Goal: Task Accomplishment & Management: Complete application form

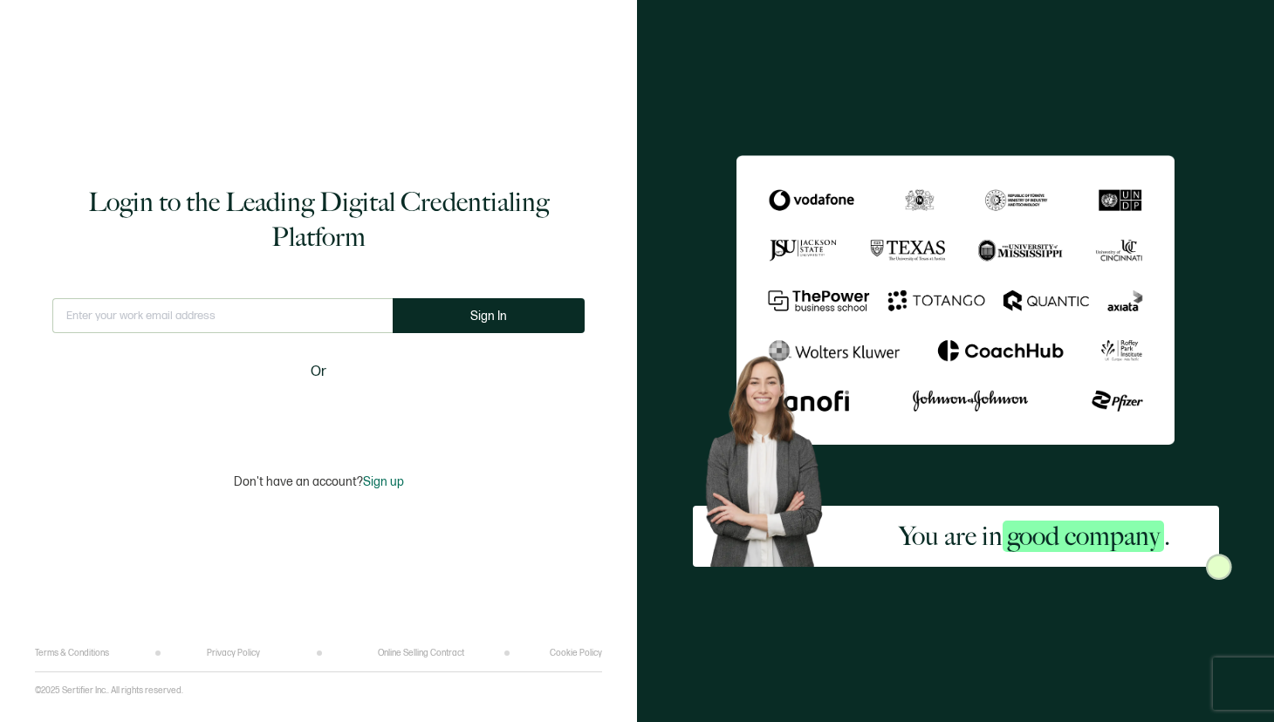
click at [279, 318] on input "text" at bounding box center [222, 315] width 340 height 35
click at [454, 319] on button "Sign In" at bounding box center [489, 315] width 192 height 35
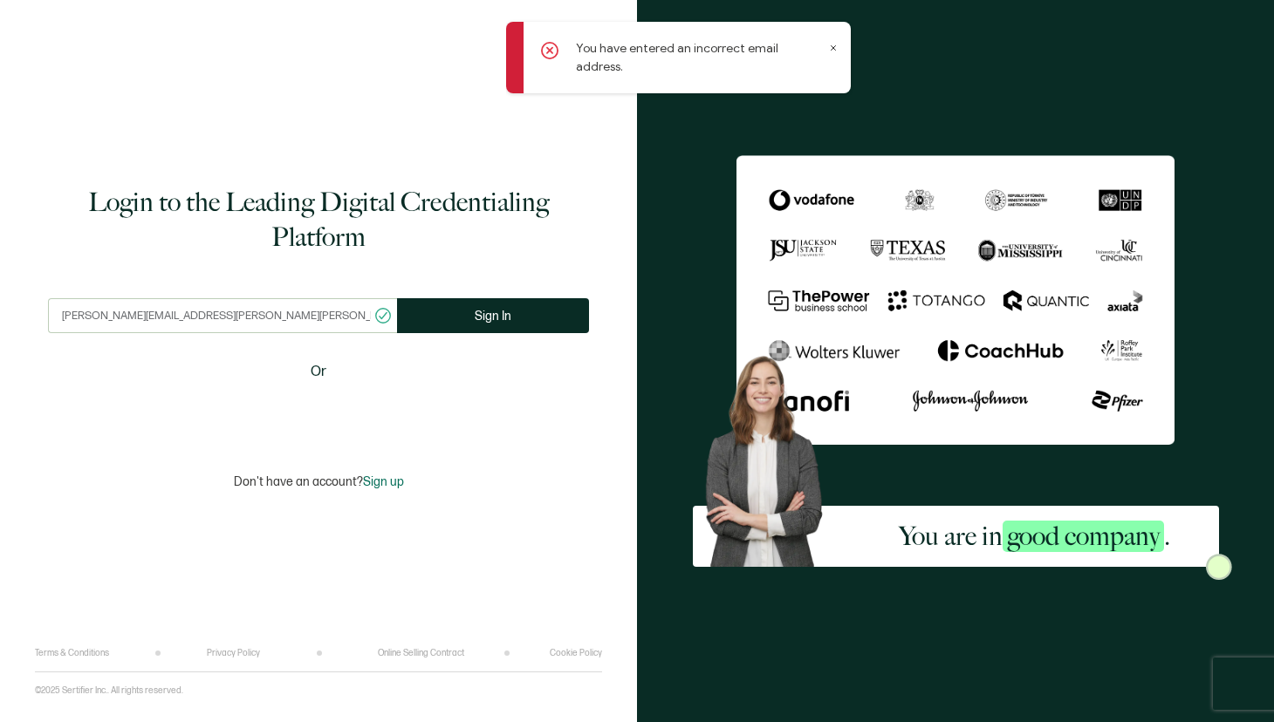
click at [182, 316] on input "lossie.freeman@bentley.com" at bounding box center [222, 315] width 349 height 35
type input "lossie.freeman@cesium.com"
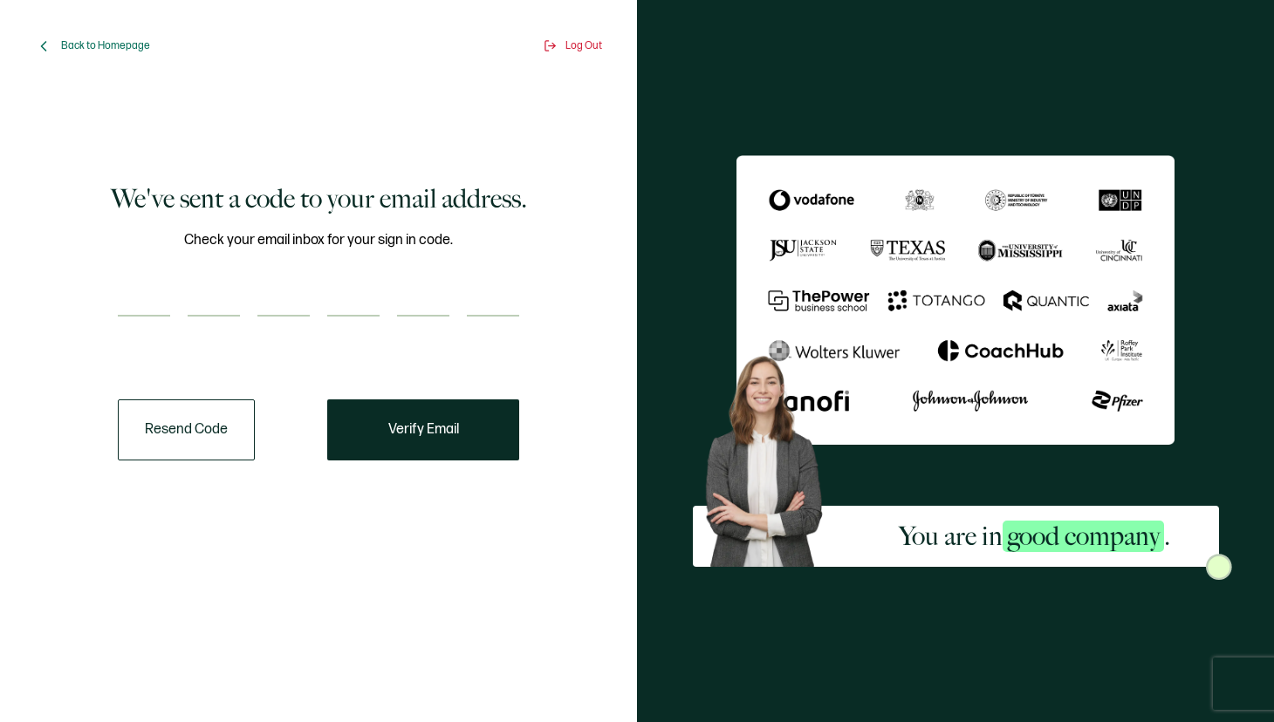
click at [133, 305] on input "number" at bounding box center [144, 299] width 52 height 35
paste input "8"
type input "8"
type input "3"
type input "4"
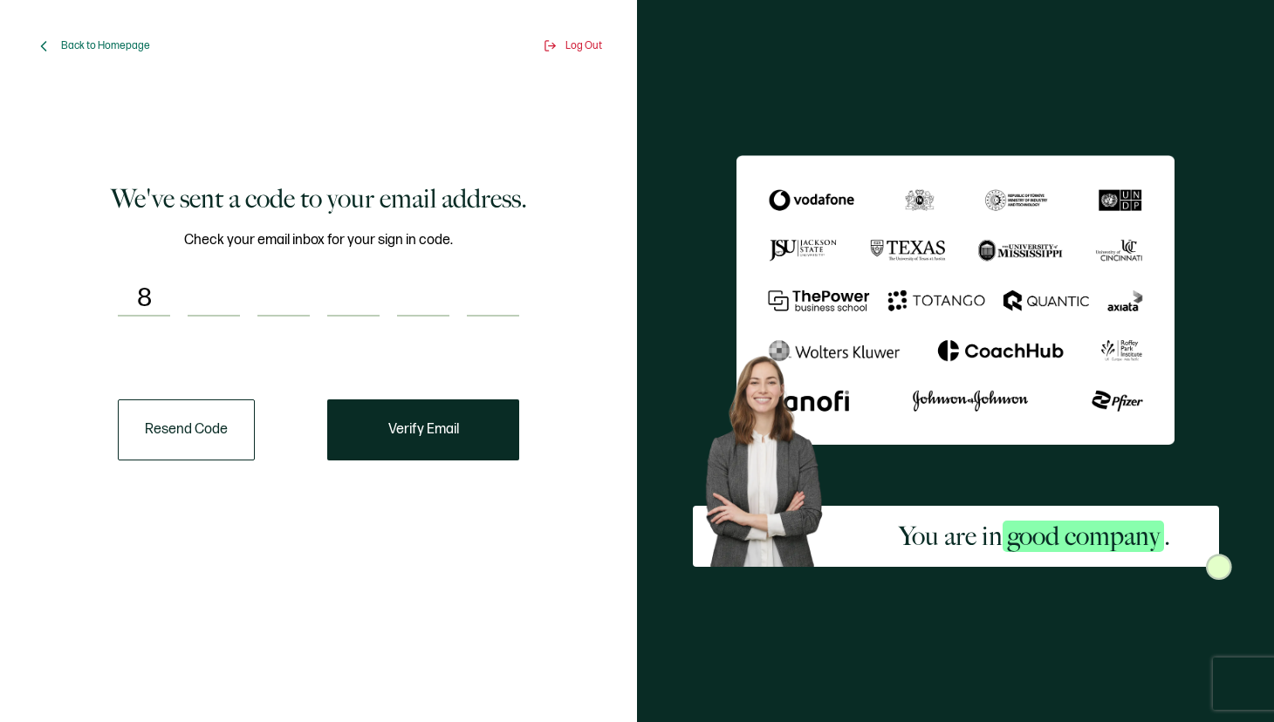
type input "3"
type input "0"
type input "4"
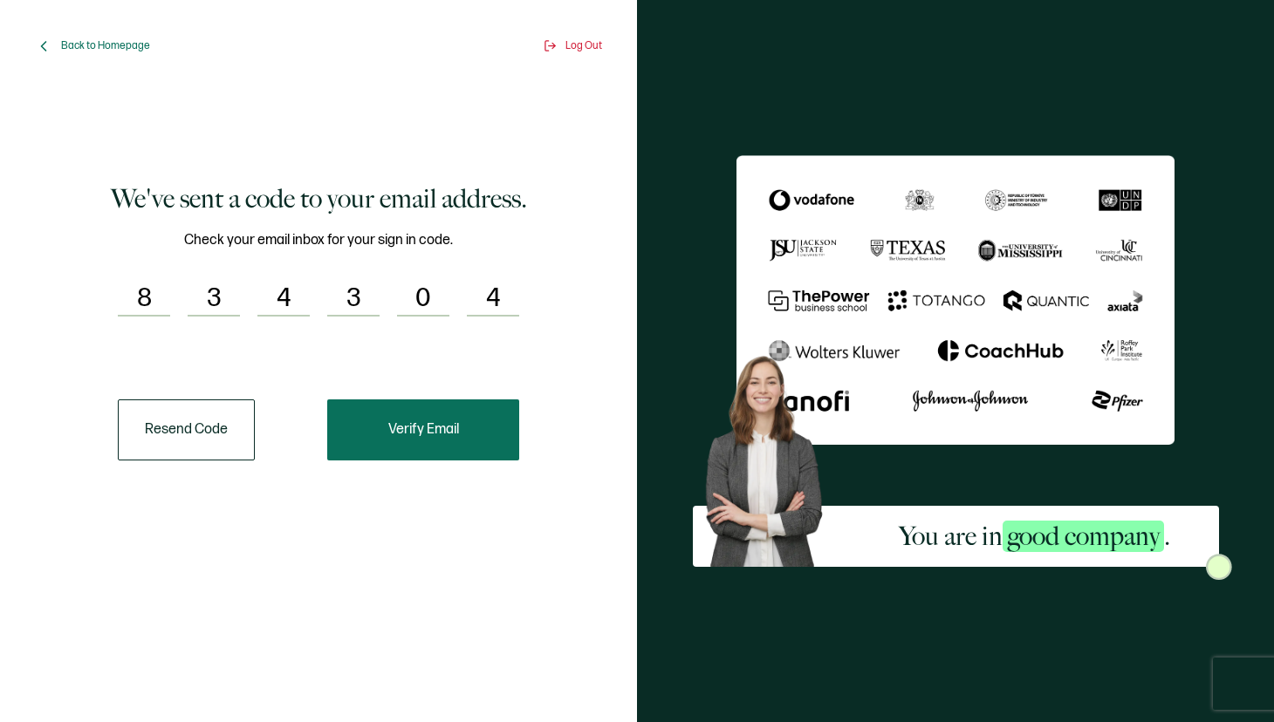
click at [450, 437] on span "Verify Email" at bounding box center [423, 430] width 71 height 14
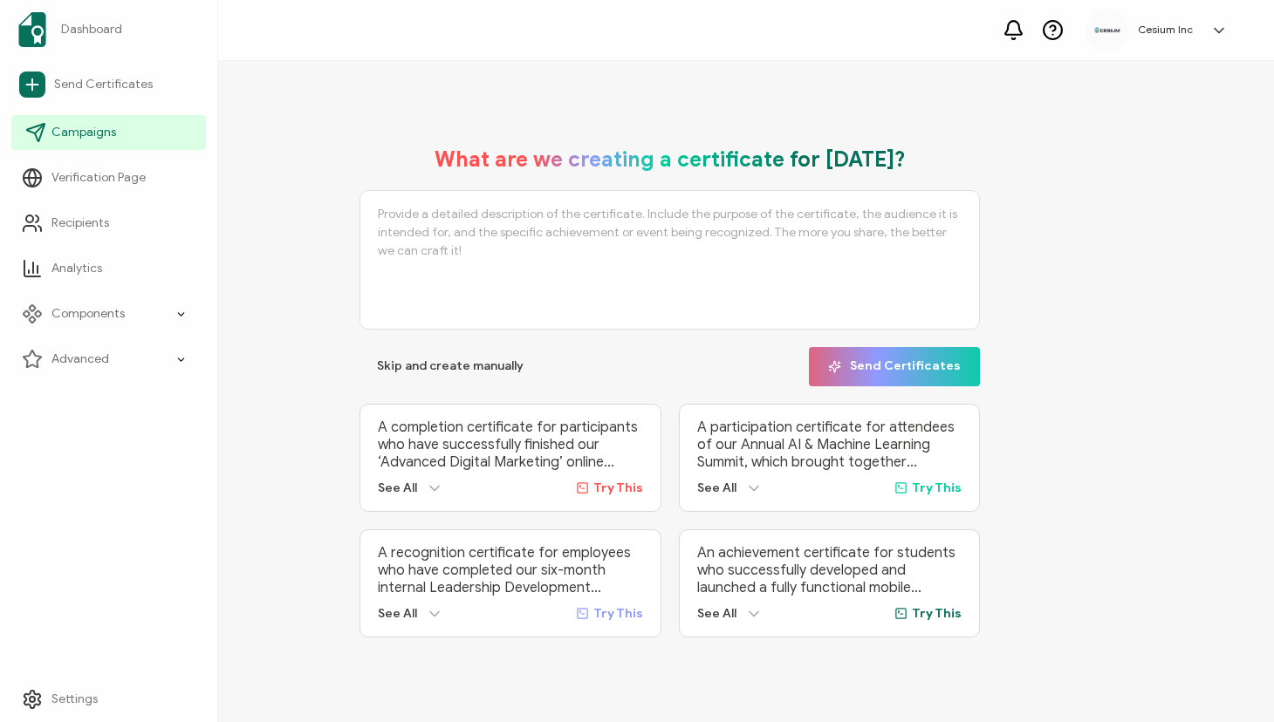
click at [68, 129] on span "Campaigns" at bounding box center [83, 132] width 65 height 17
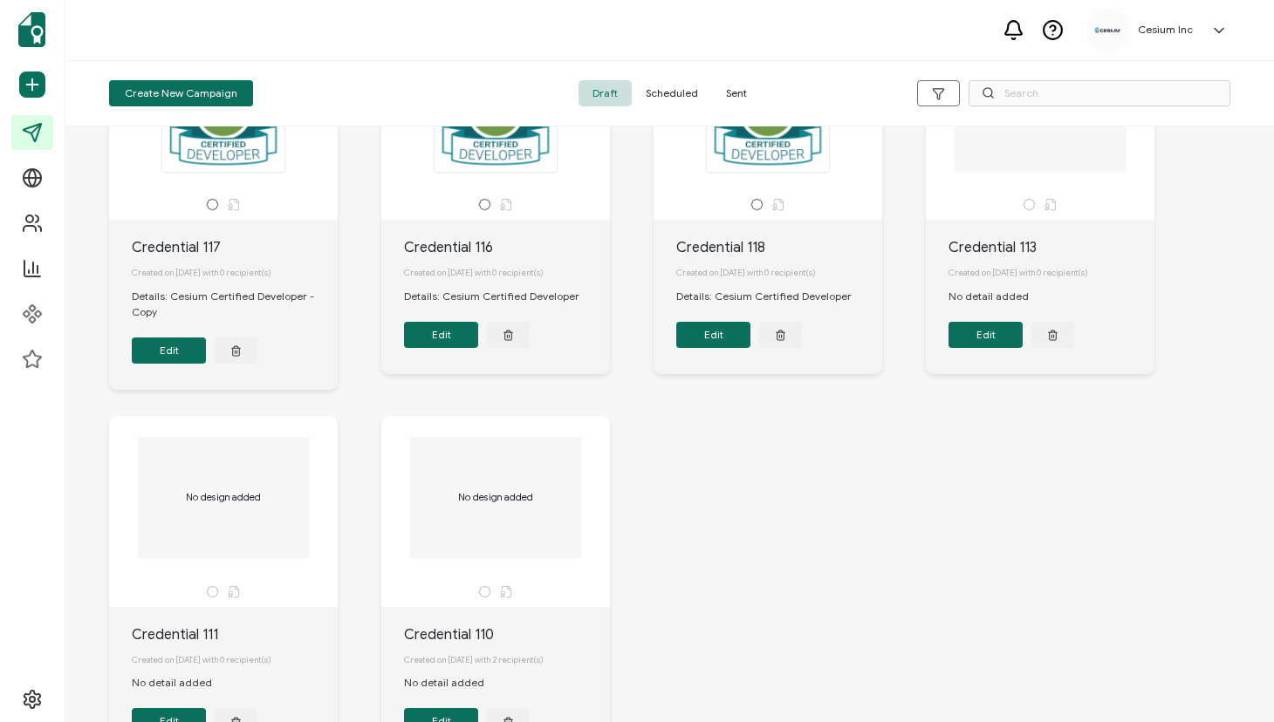
scroll to position [674, 0]
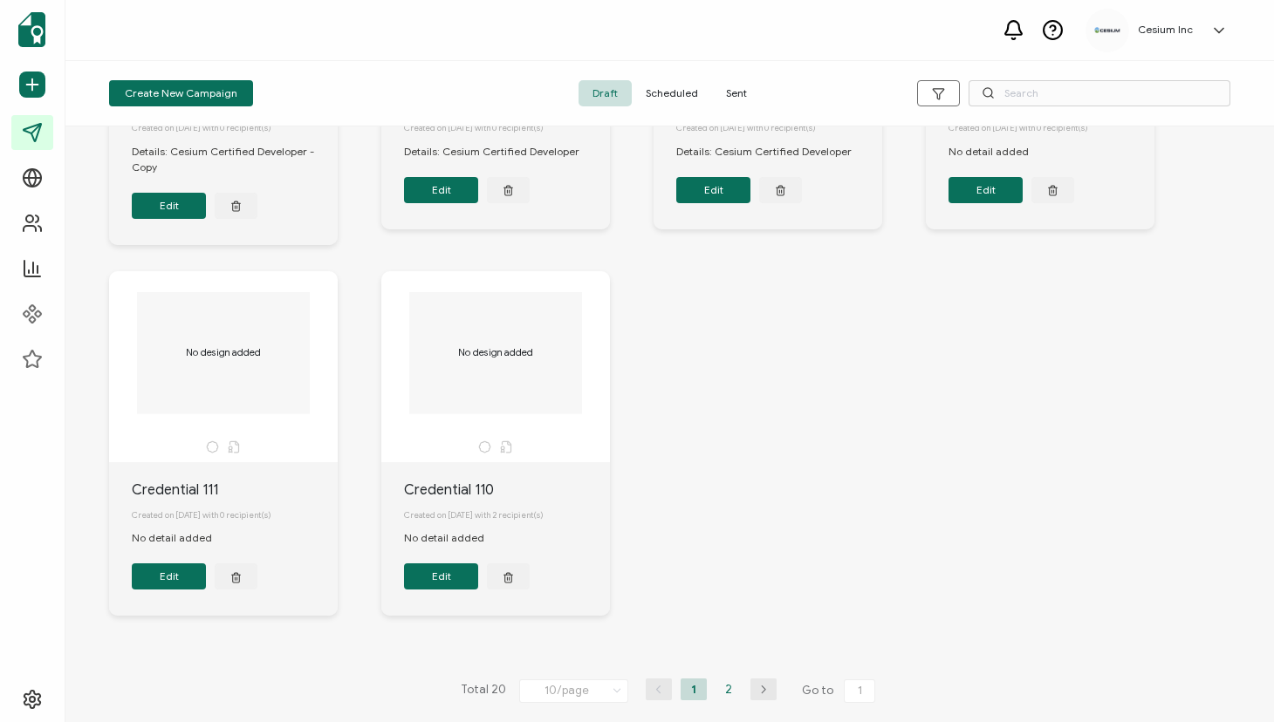
click at [726, 687] on li "2" at bounding box center [728, 690] width 26 height 22
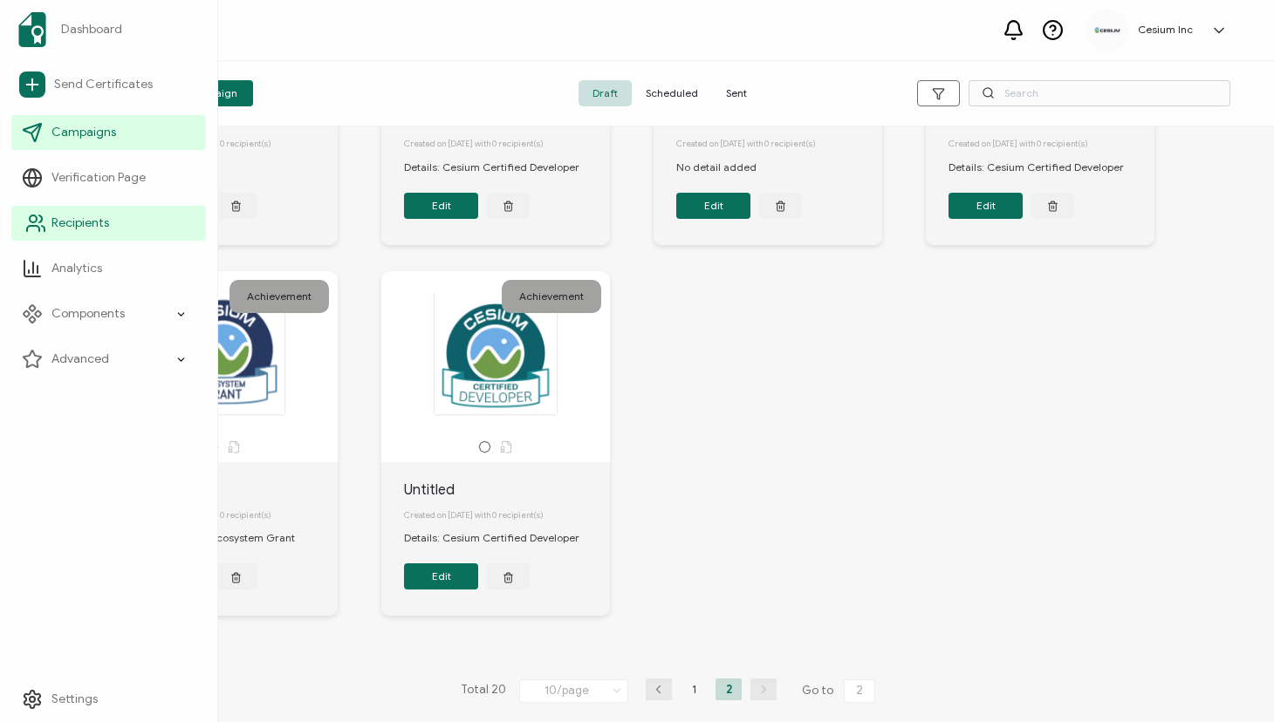
click at [73, 225] on span "Recipients" at bounding box center [80, 223] width 58 height 17
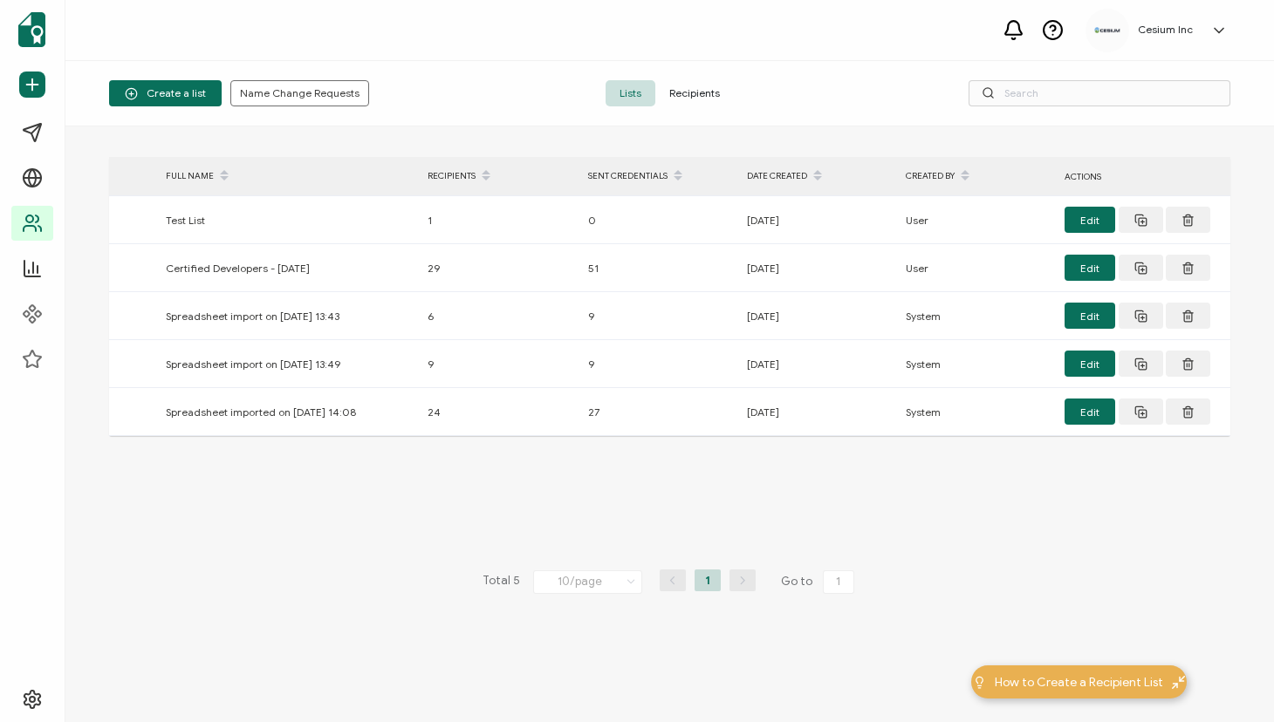
click at [692, 94] on span "Recipients" at bounding box center [694, 93] width 79 height 26
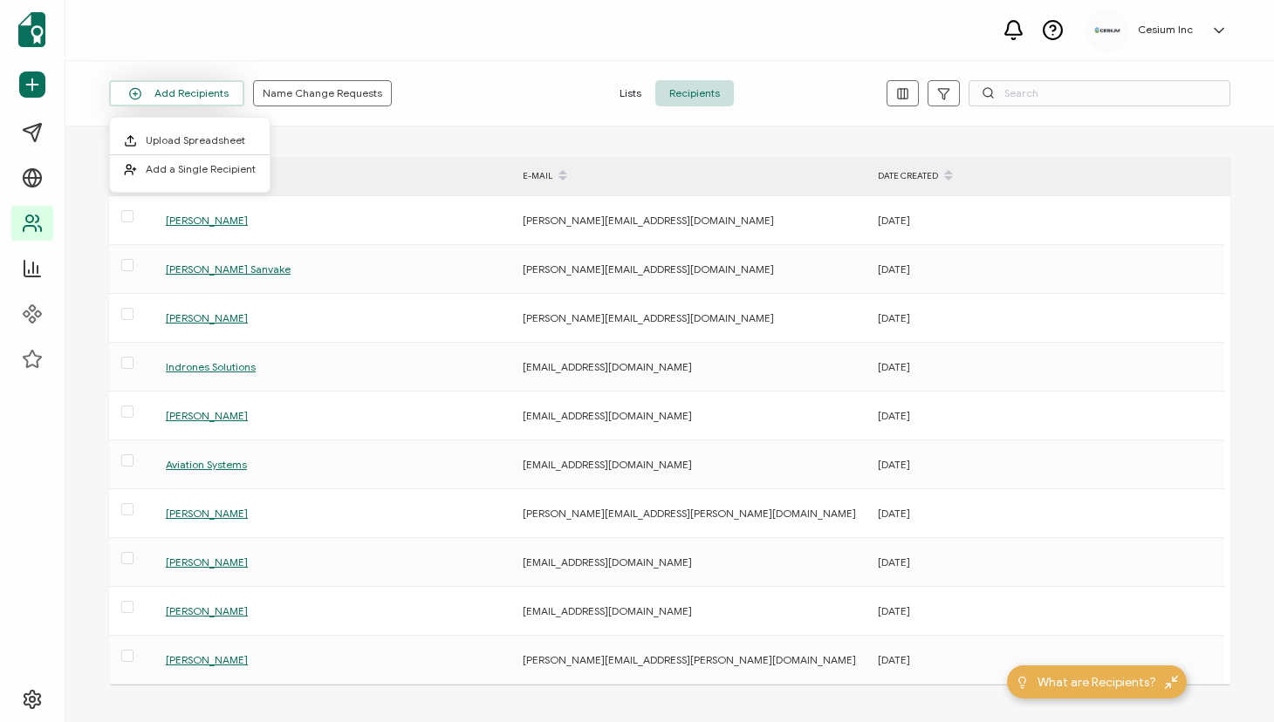
click at [175, 98] on button "Add Recipients" at bounding box center [176, 93] width 135 height 26
click at [164, 168] on span "Add a Single Recipient" at bounding box center [201, 168] width 110 height 13
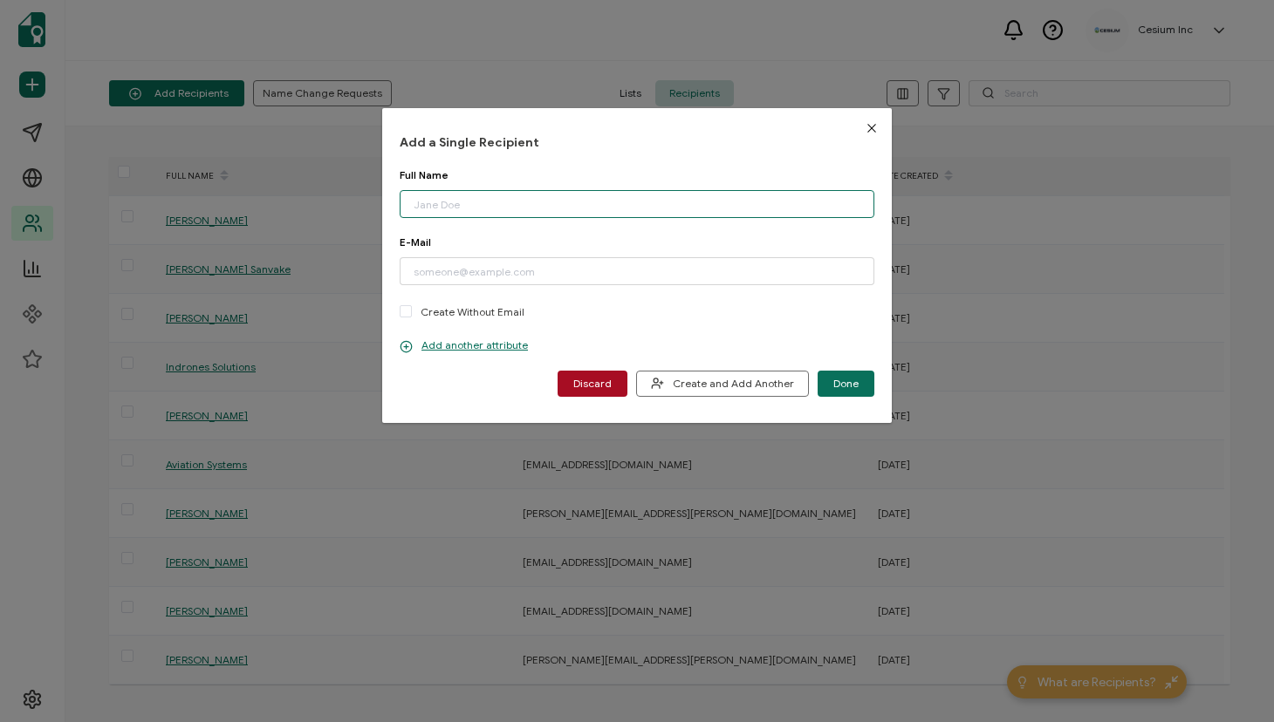
click at [487, 200] on input "dialog" at bounding box center [637, 204] width 475 height 28
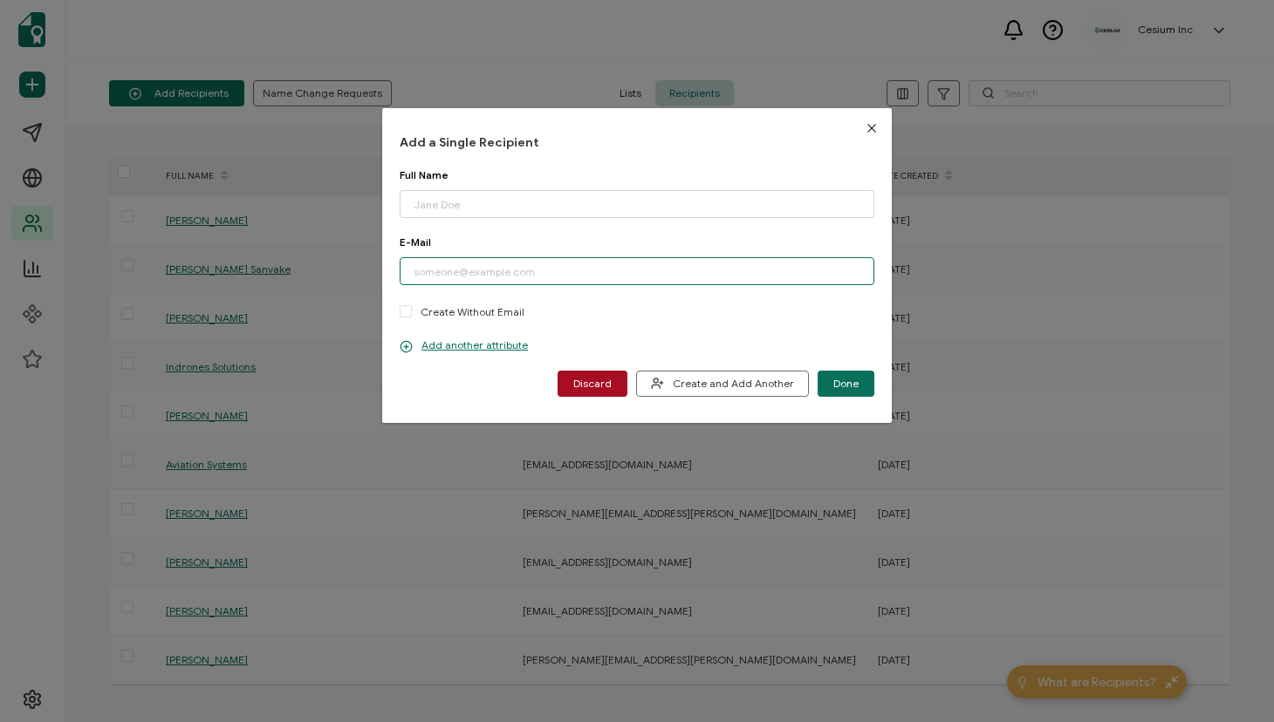
click at [482, 272] on input "dialog" at bounding box center [637, 271] width 475 height 28
paste input "sergio.contreras@arup.com"
type input "sergio.contreras@arup.com"
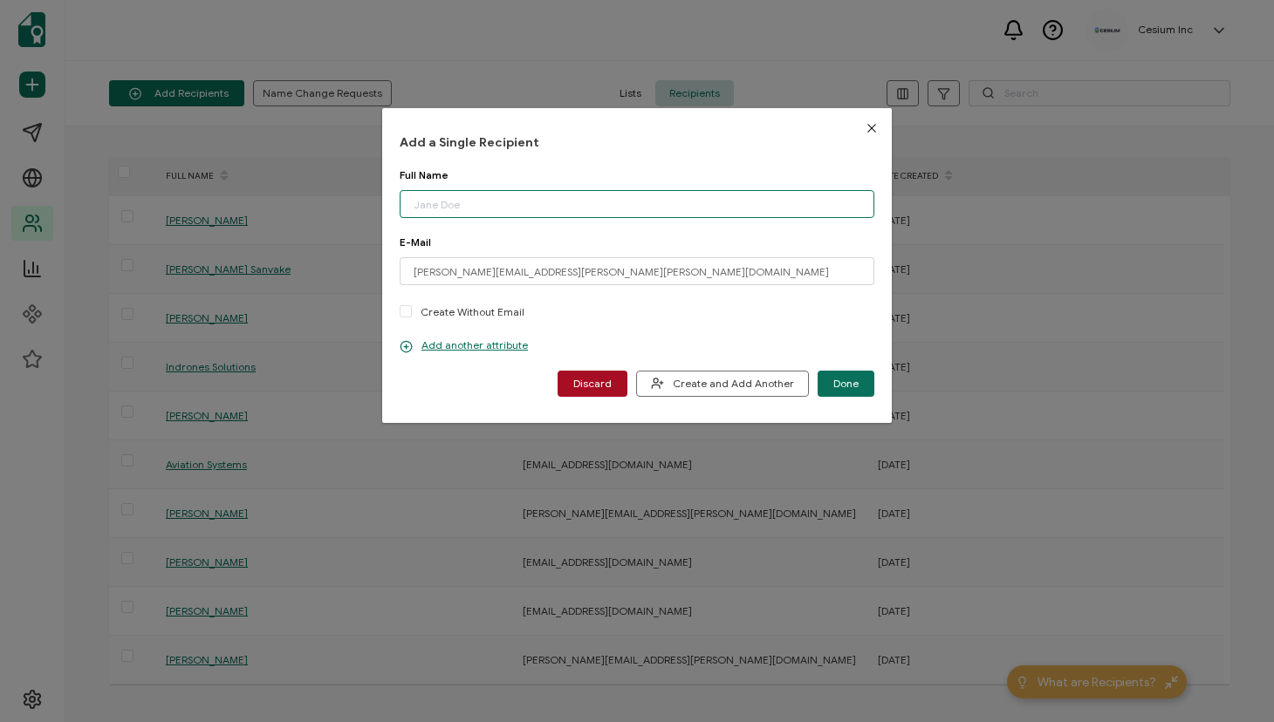
click at [462, 202] on input "dialog" at bounding box center [637, 204] width 475 height 28
paste input "Contreras Martín"
type input "Sergio Contreras Martín"
click at [716, 384] on span "Create and Add Another" at bounding box center [722, 383] width 143 height 13
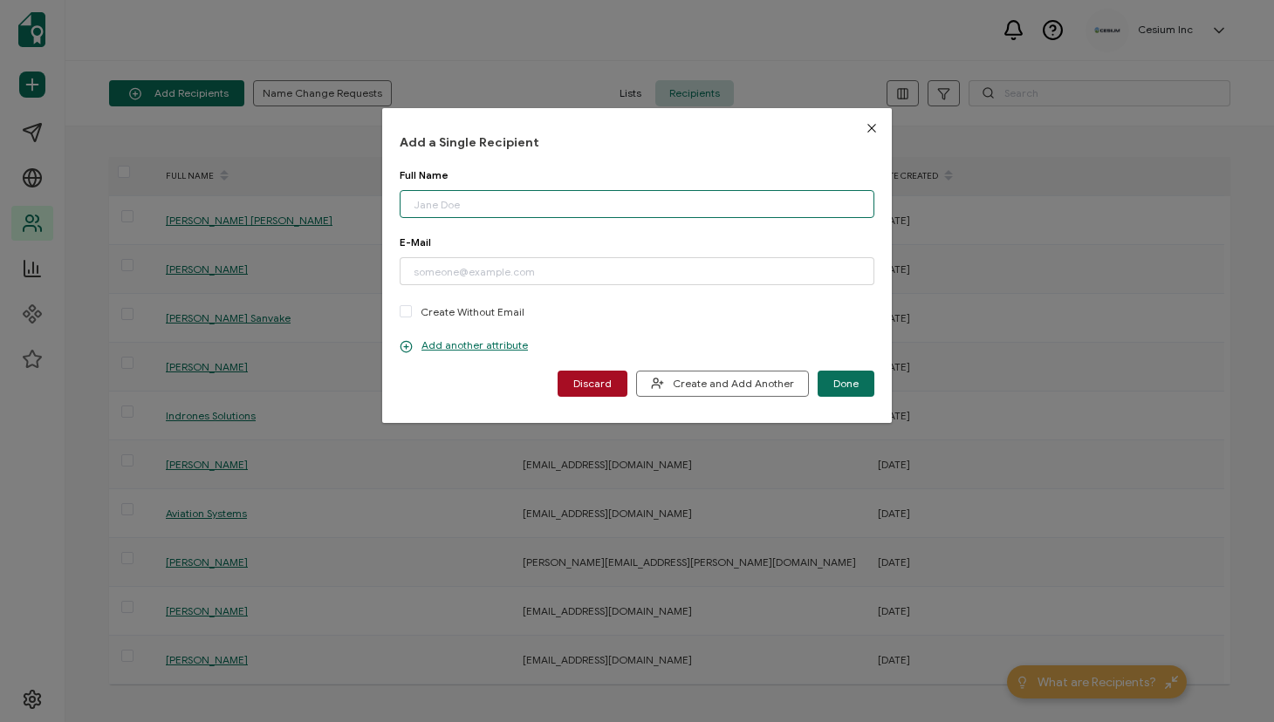
click at [503, 208] on input "dialog" at bounding box center [637, 204] width 475 height 28
paste input "Marina Carretero (Marina.Carretero@arup.com"
drag, startPoint x: 500, startPoint y: 204, endPoint x: 646, endPoint y: 205, distance: 145.7
click at [646, 205] on input "Marina Carretero (Marina.Carretero@arup.com" at bounding box center [637, 204] width 475 height 28
type input "Marina Carretero (Marina.Carretero@arup.com"
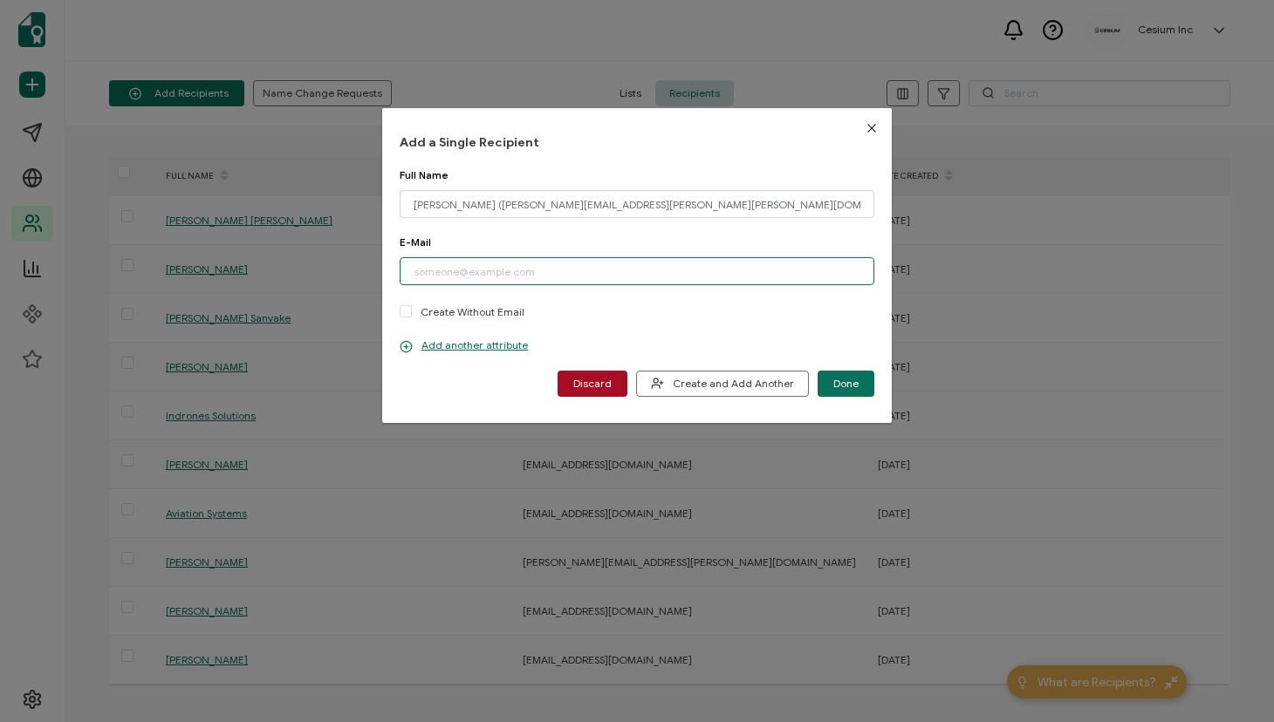
click at [463, 274] on input "dialog" at bounding box center [637, 271] width 475 height 28
paste input "Marina.Carretero@arup.com"
type input "Marina.Carretero@arup.com"
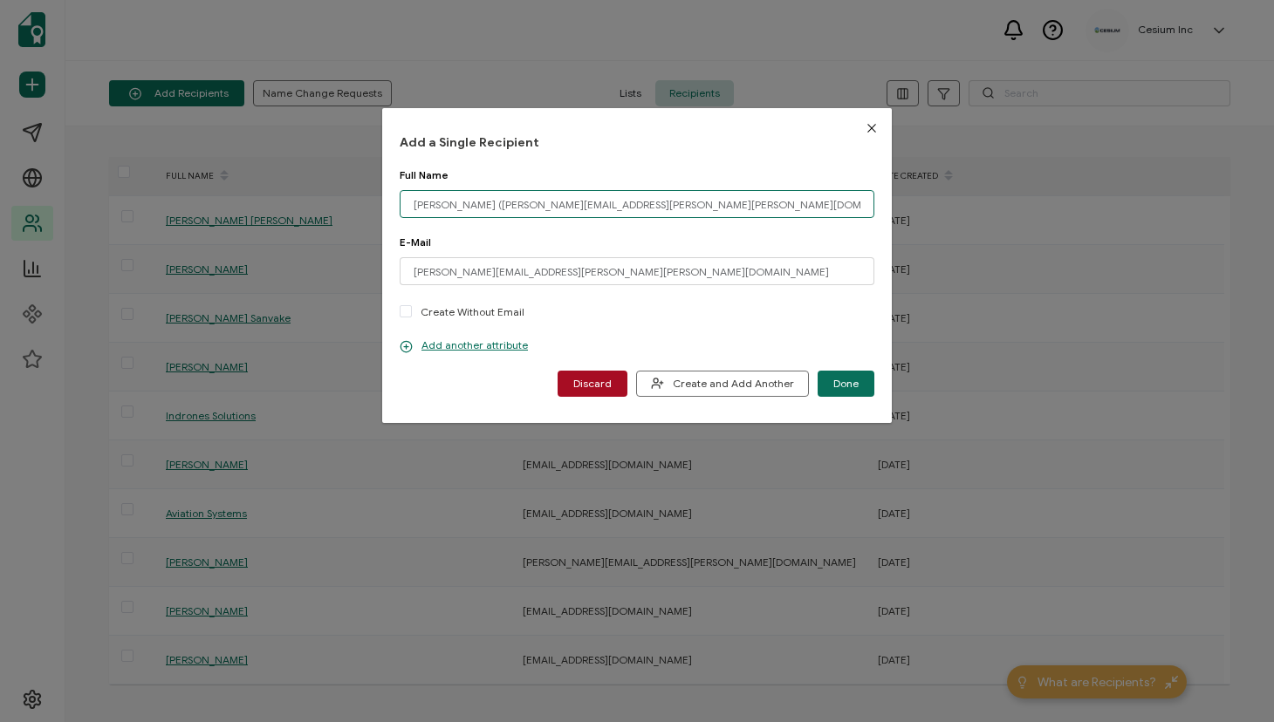
drag, startPoint x: 495, startPoint y: 203, endPoint x: 710, endPoint y: 209, distance: 215.5
click at [708, 210] on input "Marina Carretero (Marina.Carretero@arup.com" at bounding box center [637, 204] width 475 height 28
drag, startPoint x: 710, startPoint y: 209, endPoint x: 494, endPoint y: 202, distance: 216.4
click at [494, 203] on input "Marina Carretero (Marina.Carretero@arup.com" at bounding box center [637, 204] width 475 height 28
type input "Marina Carretero"
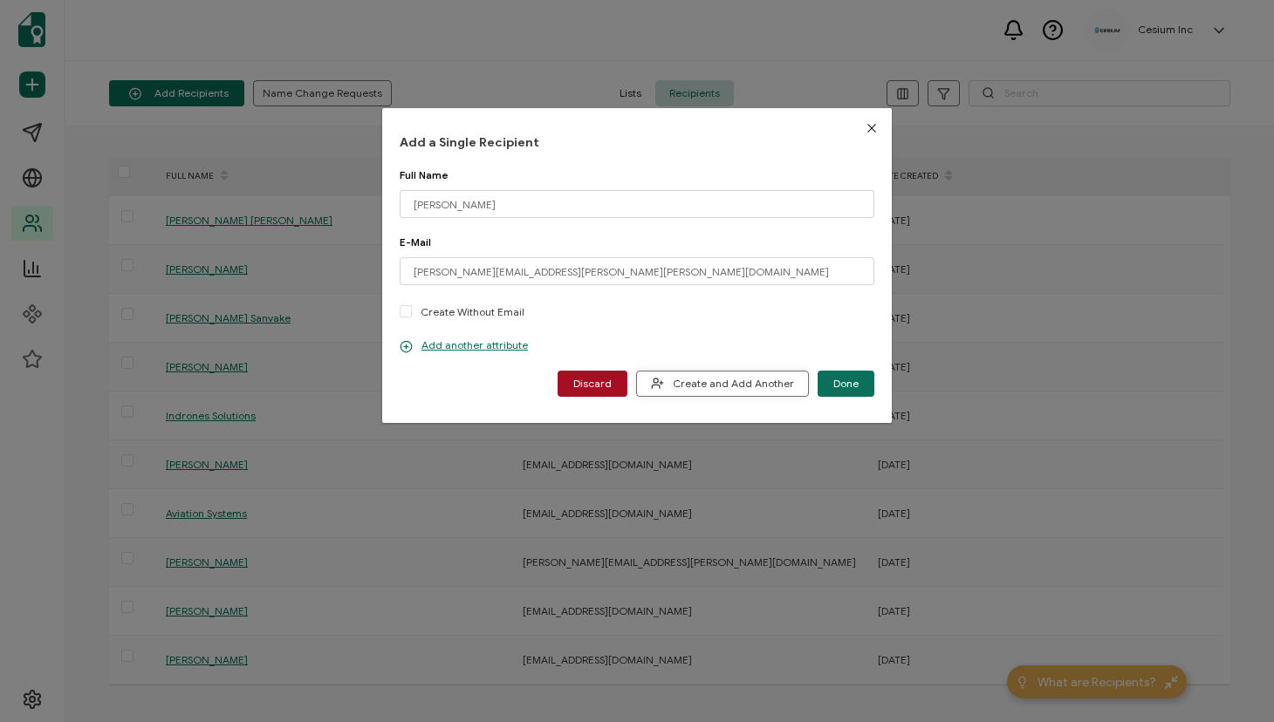
click at [750, 383] on span "Create and Add Another" at bounding box center [722, 383] width 143 height 13
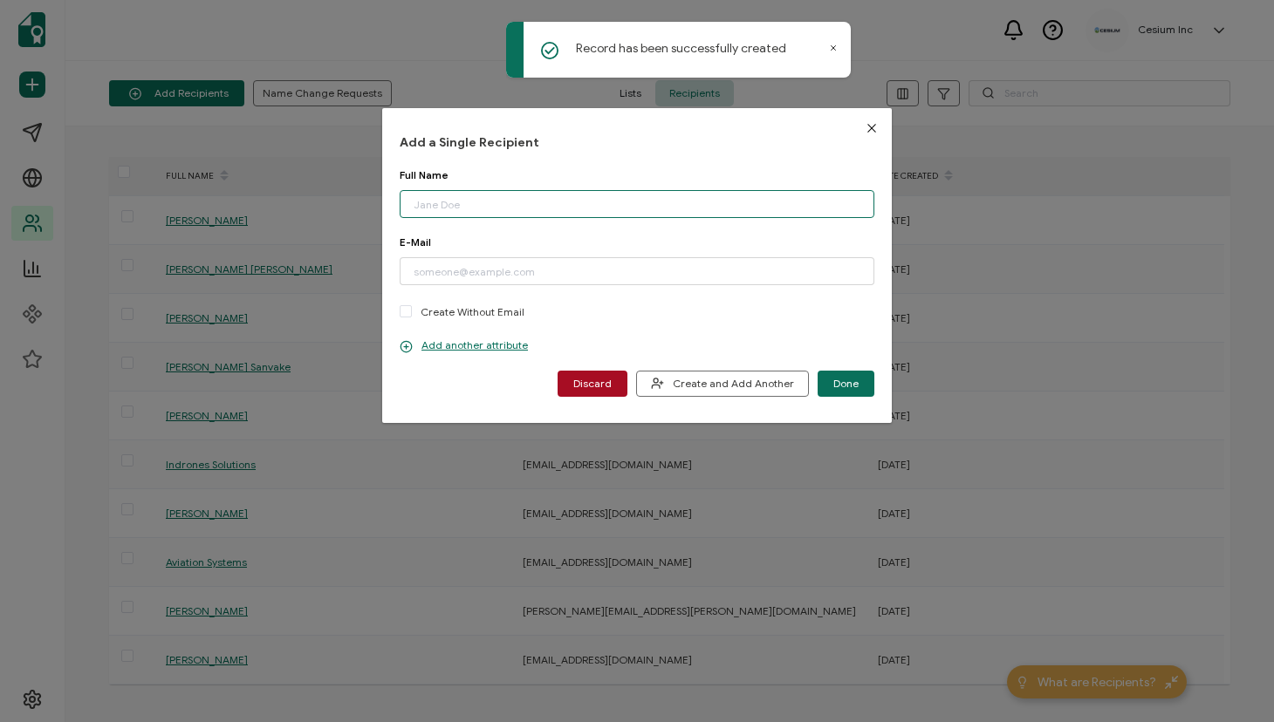
click at [471, 206] on input "dialog" at bounding box center [637, 204] width 475 height 28
paste input "Daniel Verdugo (Daniel.Verdugo@arup.com)"
drag, startPoint x: 492, startPoint y: 202, endPoint x: 613, endPoint y: 202, distance: 121.3
click at [613, 202] on input "Daniel Verdugo (Daniel.Verdugo@arup.com)" at bounding box center [637, 204] width 475 height 28
type input "Daniel Verdugo (Daniel.Verdugo@arup.com)"
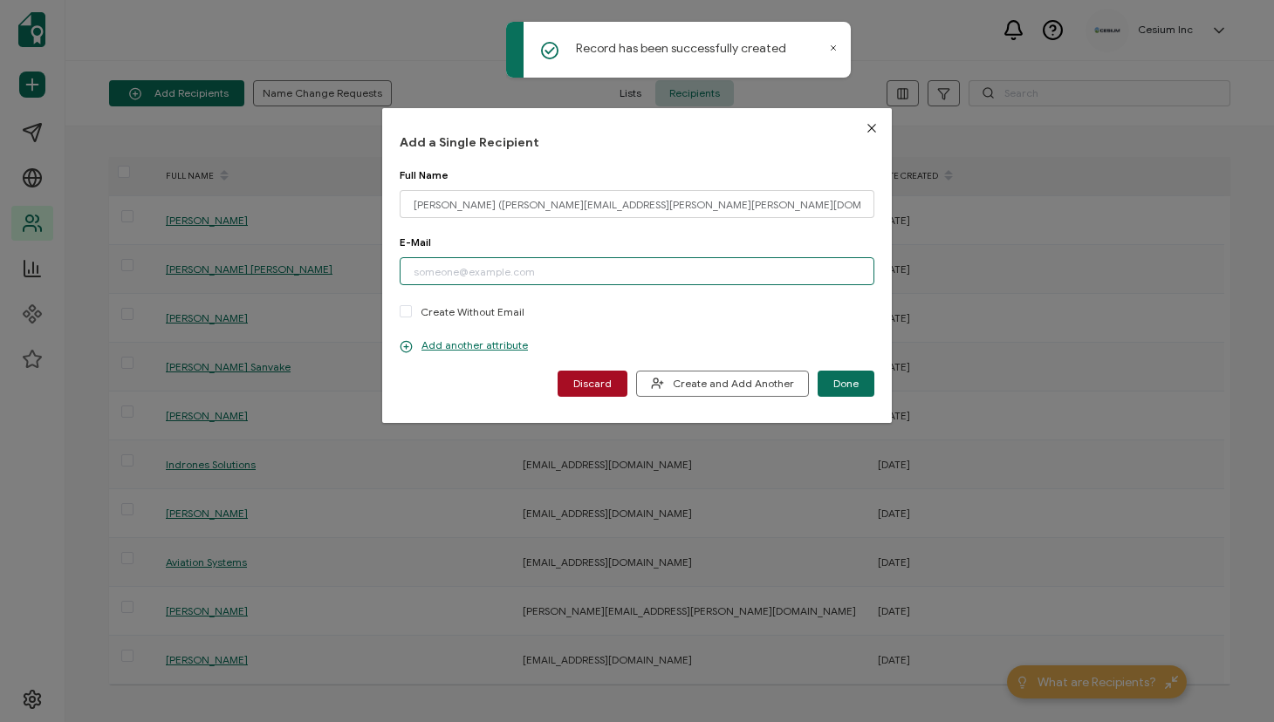
click at [492, 276] on input "dialog" at bounding box center [637, 271] width 475 height 28
paste input "Daniel.Verdugo@arup.com"
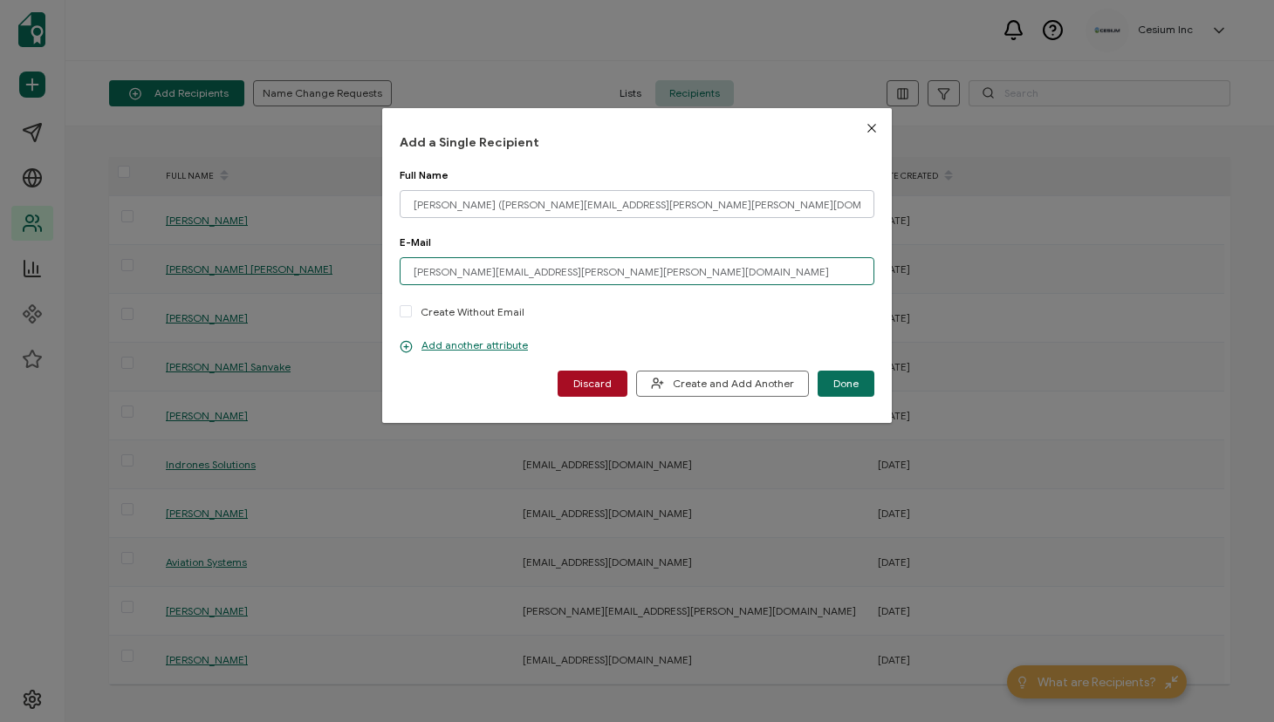
type input "Daniel.Verdugo@arup.com"
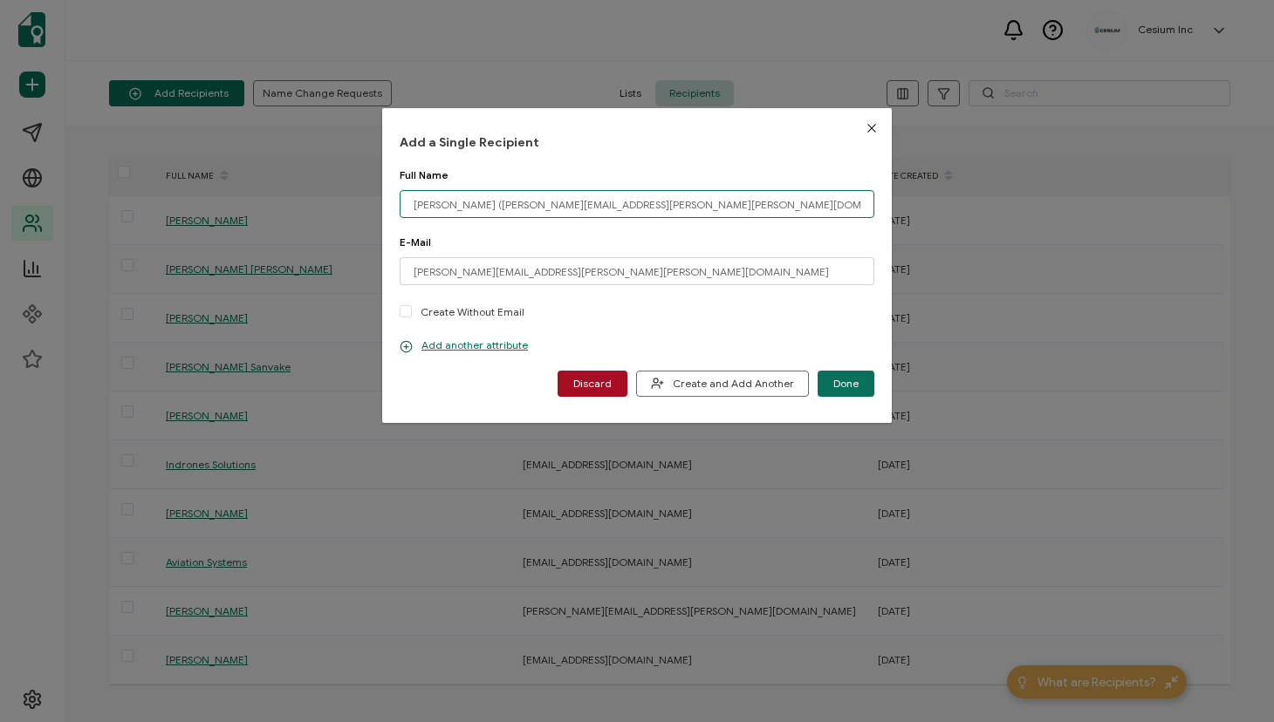
drag, startPoint x: 636, startPoint y: 202, endPoint x: 484, endPoint y: 203, distance: 151.8
click at [484, 203] on input "Daniel Verdugo (Daniel.Verdugo@arup.com)" at bounding box center [637, 204] width 475 height 28
drag, startPoint x: 414, startPoint y: 205, endPoint x: 423, endPoint y: 193, distance: 15.0
click at [414, 205] on input "Daniel Verdugo" at bounding box center [637, 204] width 475 height 28
type input "Daniel Verdugo"
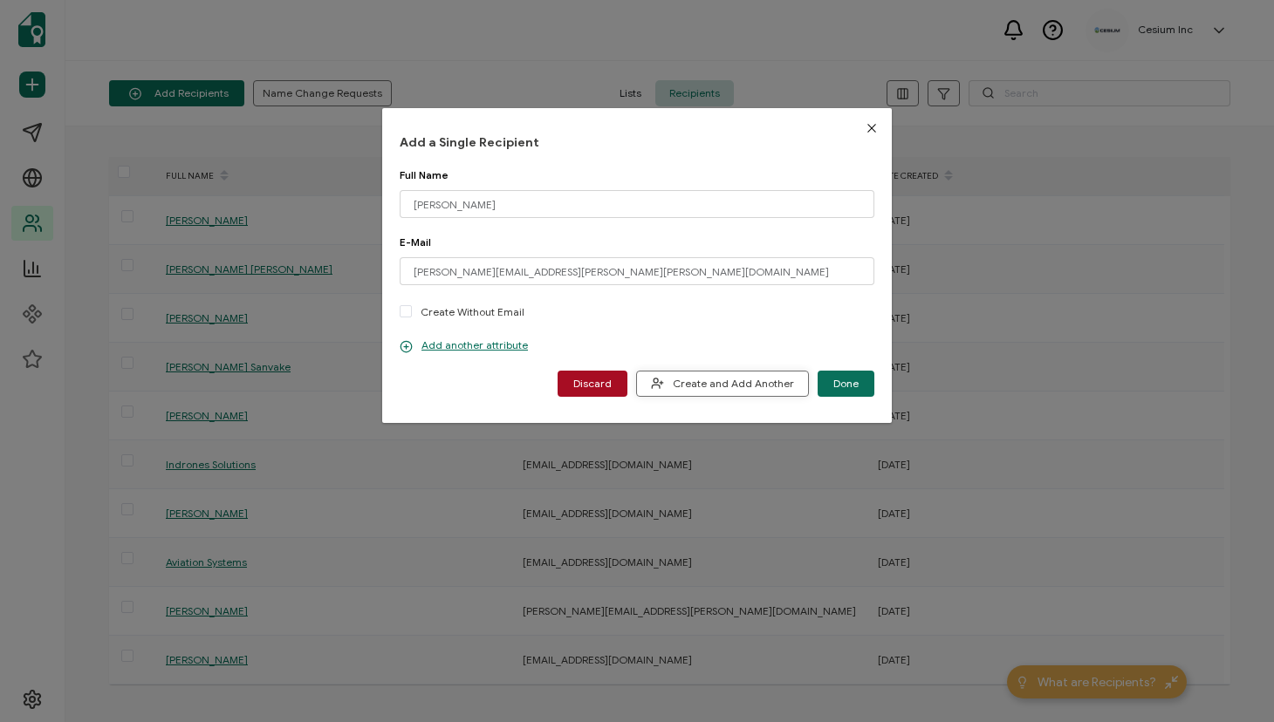
click at [719, 380] on span "Create and Add Another" at bounding box center [722, 383] width 143 height 13
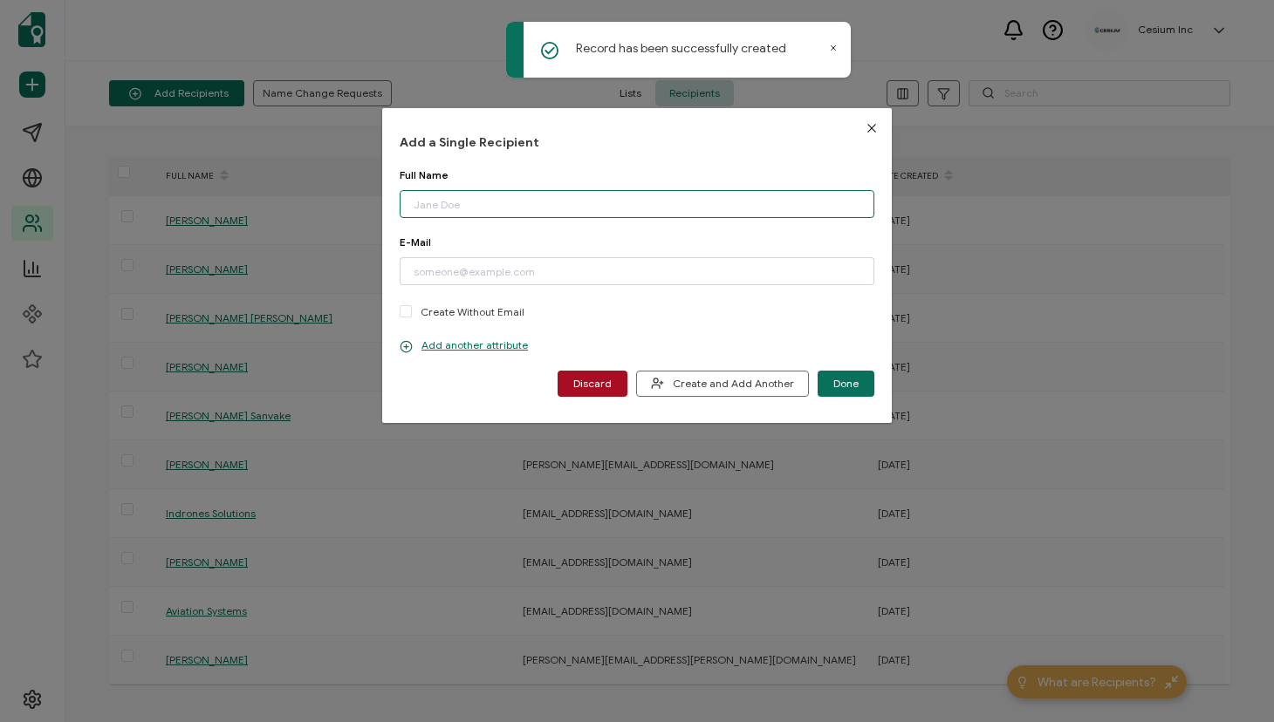
click at [462, 204] on input "dialog" at bounding box center [637, 204] width 475 height 28
paste input "Victor De Lucas (Victor.De-Lucas@arup.com)"
drag, startPoint x: 494, startPoint y: 205, endPoint x: 619, endPoint y: 205, distance: 124.8
click at [619, 205] on input "Victor De Lucas (Victor.De-Lucas@arup.com)" at bounding box center [637, 204] width 475 height 28
type input "Victor De Lucas (Victor.De-Lucas@arup.com)"
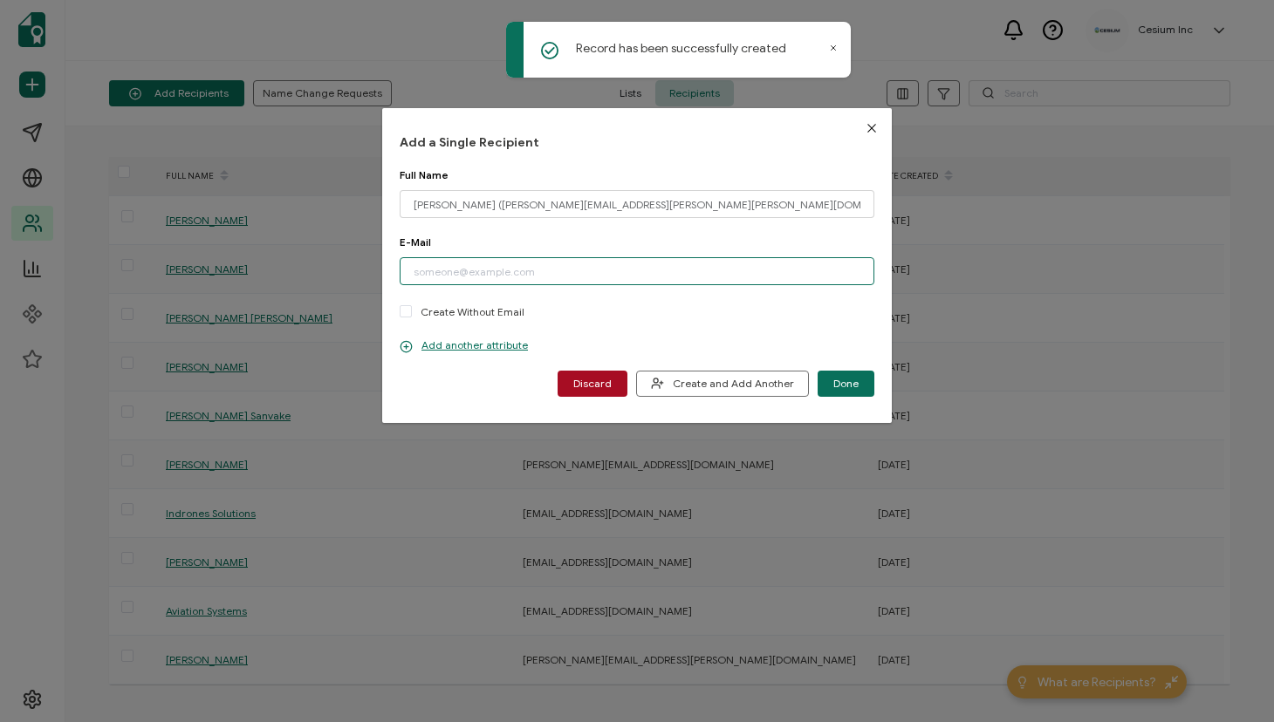
click at [528, 270] on input "dialog" at bounding box center [637, 271] width 475 height 28
paste input "Victor.De-Lucas@arup.com"
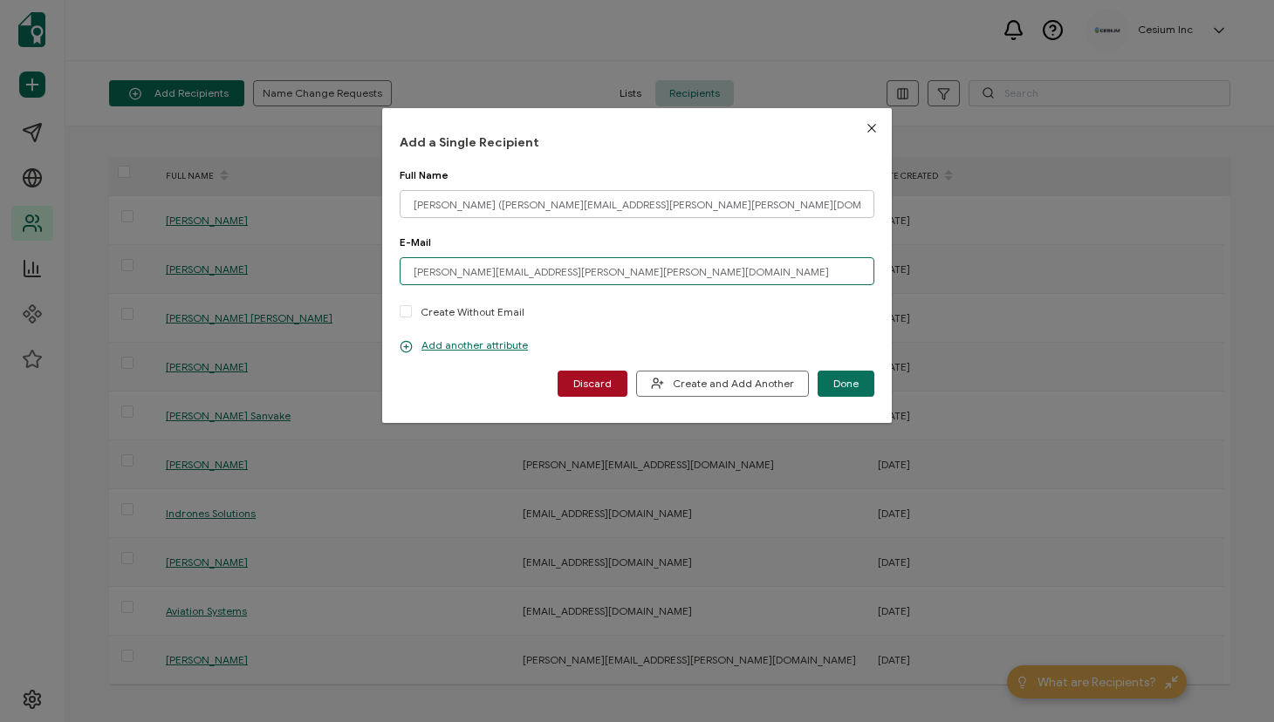
type input "Victor.De-Lucas@arup.com"
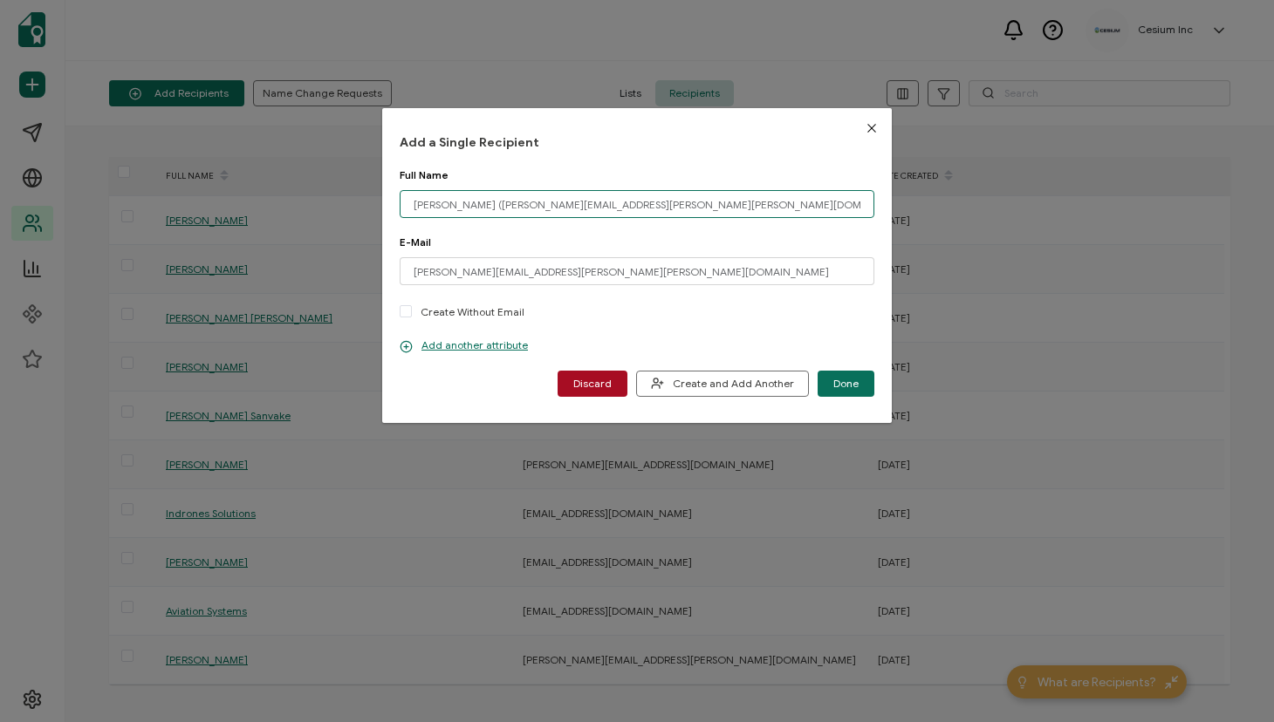
drag, startPoint x: 639, startPoint y: 204, endPoint x: 486, endPoint y: 204, distance: 152.7
click at [486, 204] on input "Victor De Lucas (Victor.De-Lucas@arup.com)" at bounding box center [637, 204] width 475 height 28
click at [415, 202] on input "Victor De Lucas" at bounding box center [637, 204] width 475 height 28
type input "Victor De Lucas"
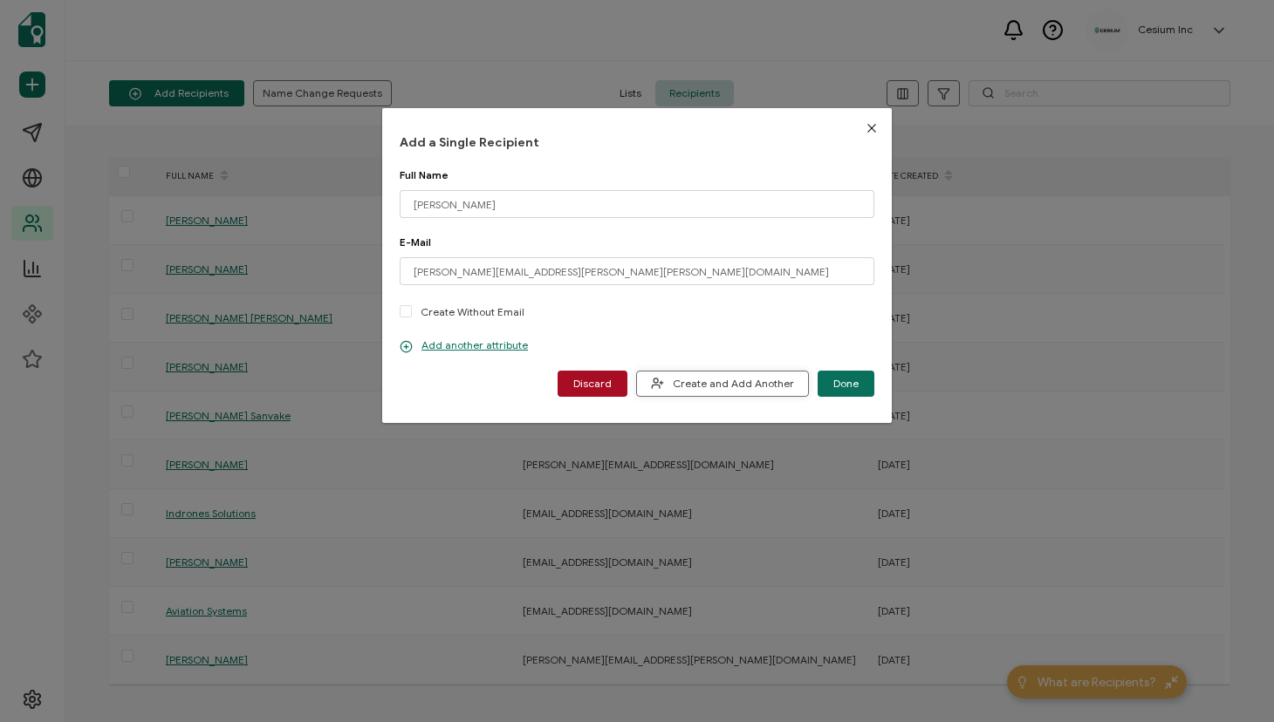
click at [705, 386] on span "Create and Add Another" at bounding box center [722, 383] width 143 height 13
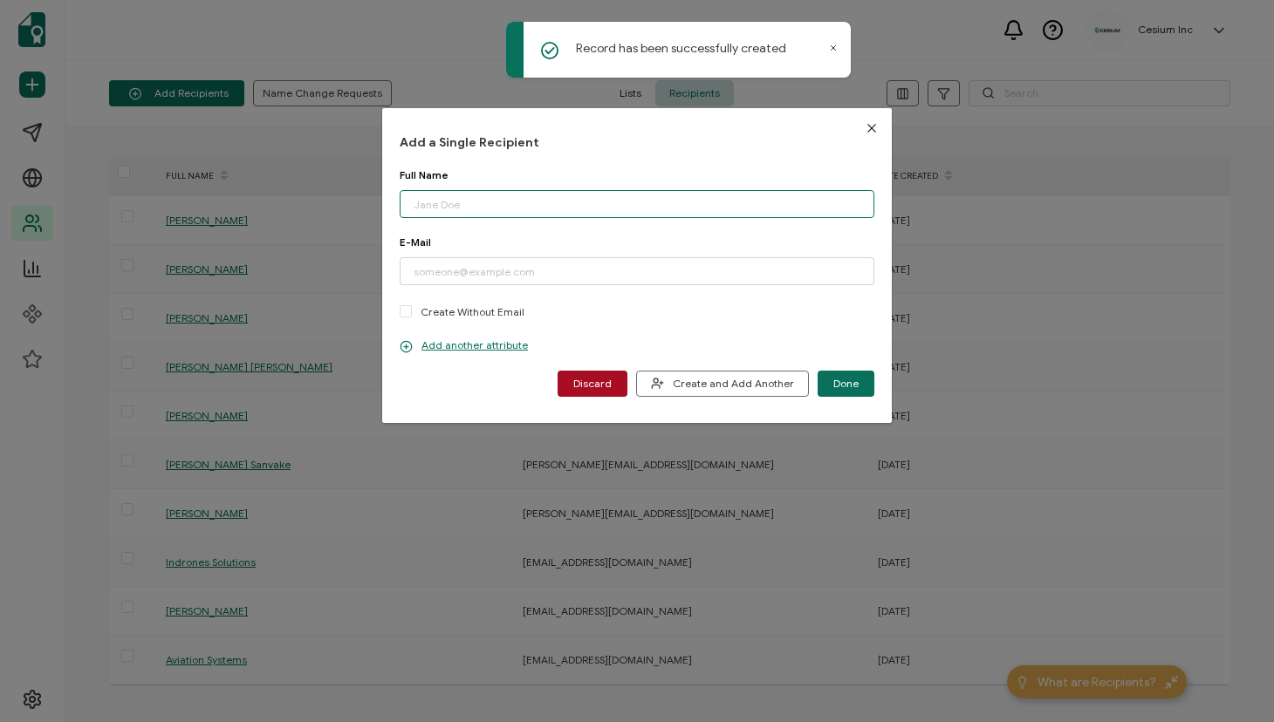
click at [463, 206] on input "dialog" at bounding box center [637, 204] width 475 height 28
paste input "Oscar Sanz (Oscar.Sanz@arup.com)"
drag, startPoint x: 472, startPoint y: 204, endPoint x: 578, endPoint y: 206, distance: 106.4
click at [578, 206] on input "Oscar Sanz (Oscar.Sanz@arup.com)" at bounding box center [637, 204] width 475 height 28
type input "Oscar Sanz (Oscar.Sanz@arup.com)"
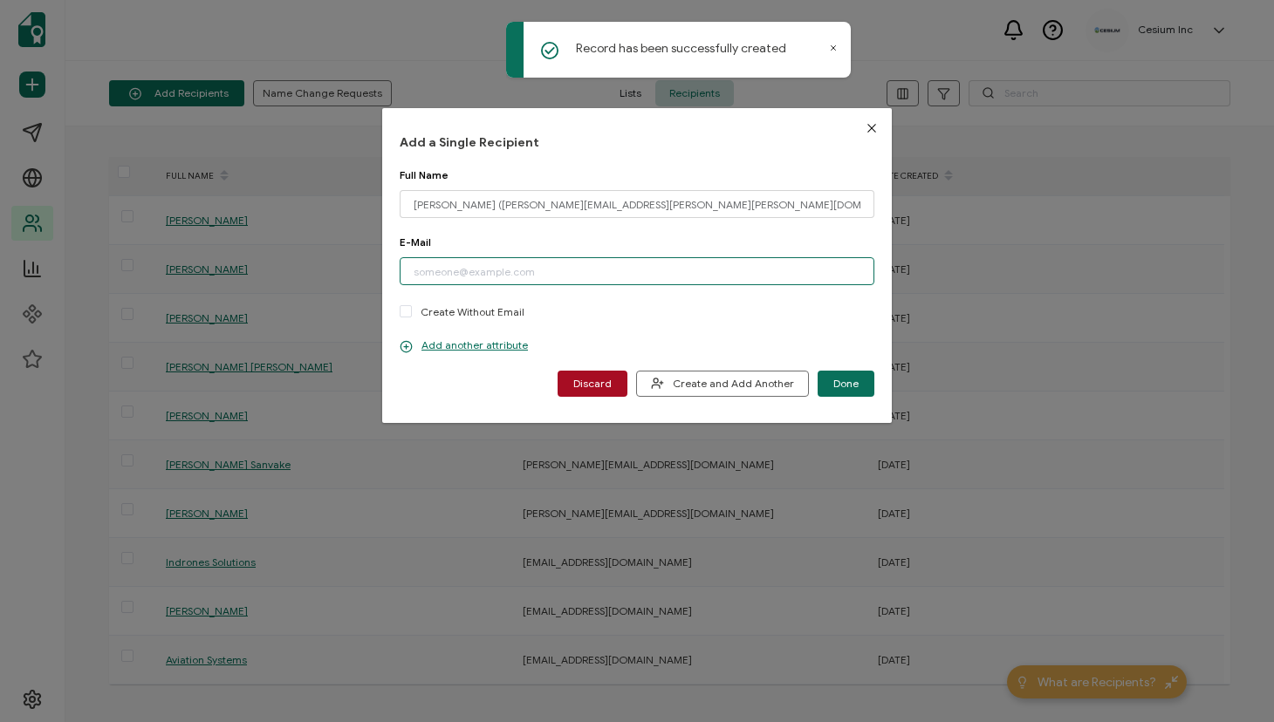
click at [514, 269] on input "dialog" at bounding box center [637, 271] width 475 height 28
paste input "Oscar.Sanz@arup.com"
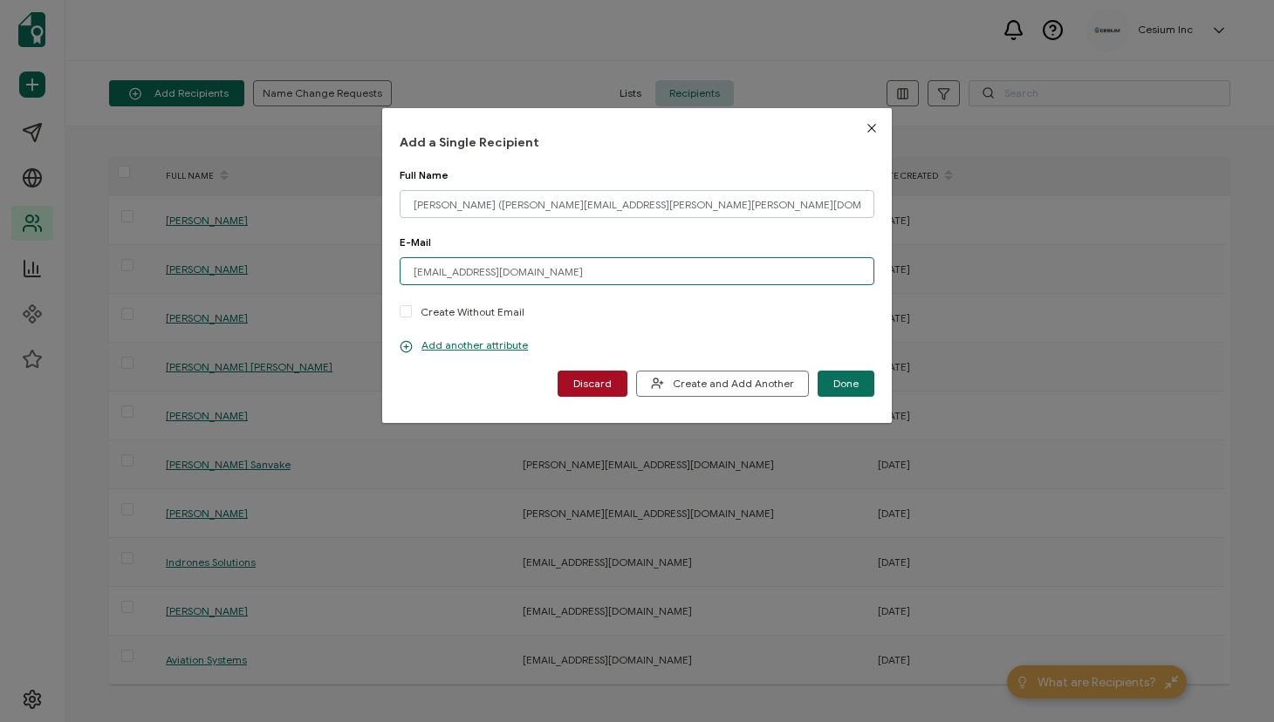
type input "Oscar.Sanz@arup.com"
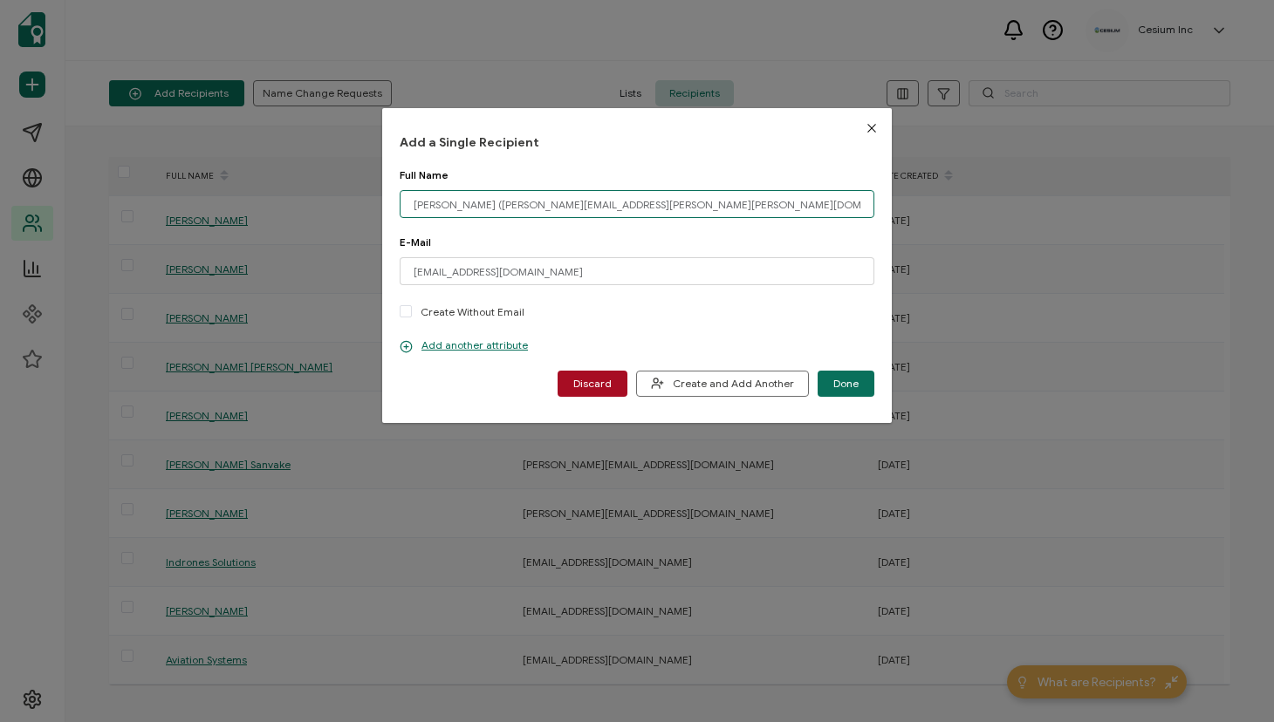
drag, startPoint x: 605, startPoint y: 204, endPoint x: 468, endPoint y: 204, distance: 137.0
click at [468, 204] on input "Oscar Sanz (Oscar.Sanz@arup.com)" at bounding box center [637, 204] width 475 height 28
click at [413, 208] on input "Oscar Sanz" at bounding box center [637, 204] width 475 height 28
type input "Oscar Sanz"
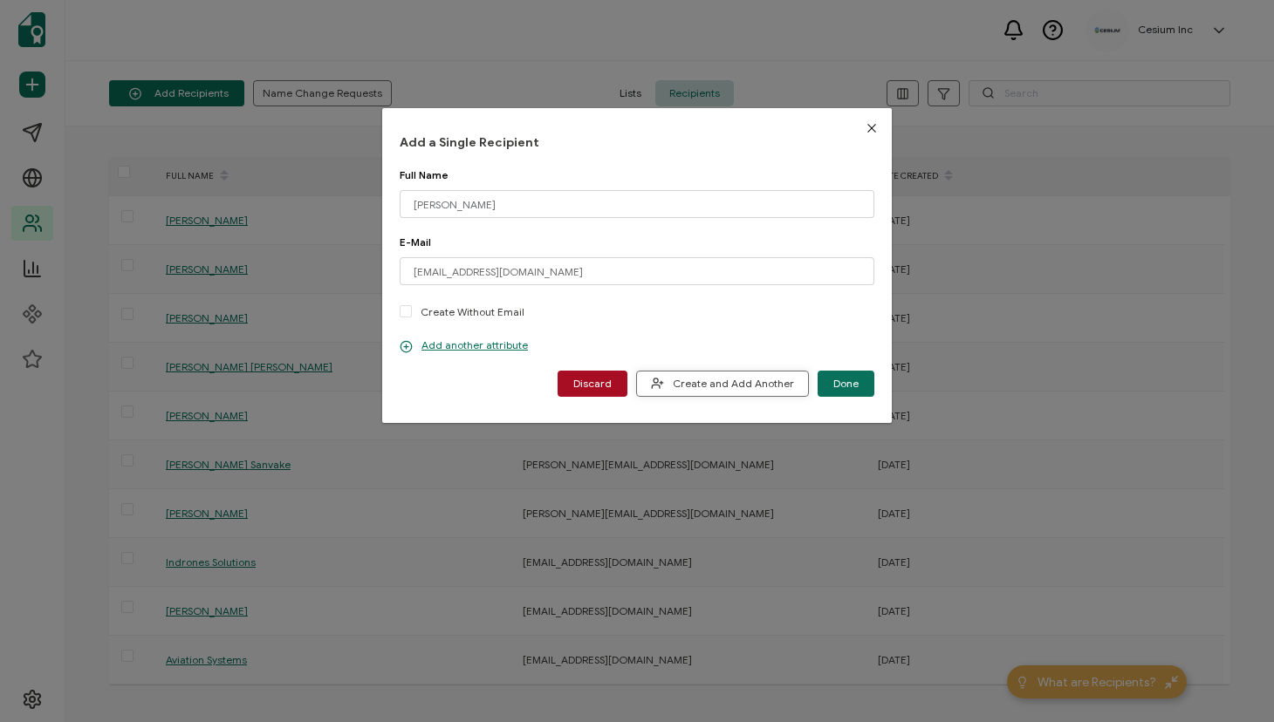
click at [749, 386] on span "Create and Add Another" at bounding box center [722, 383] width 143 height 13
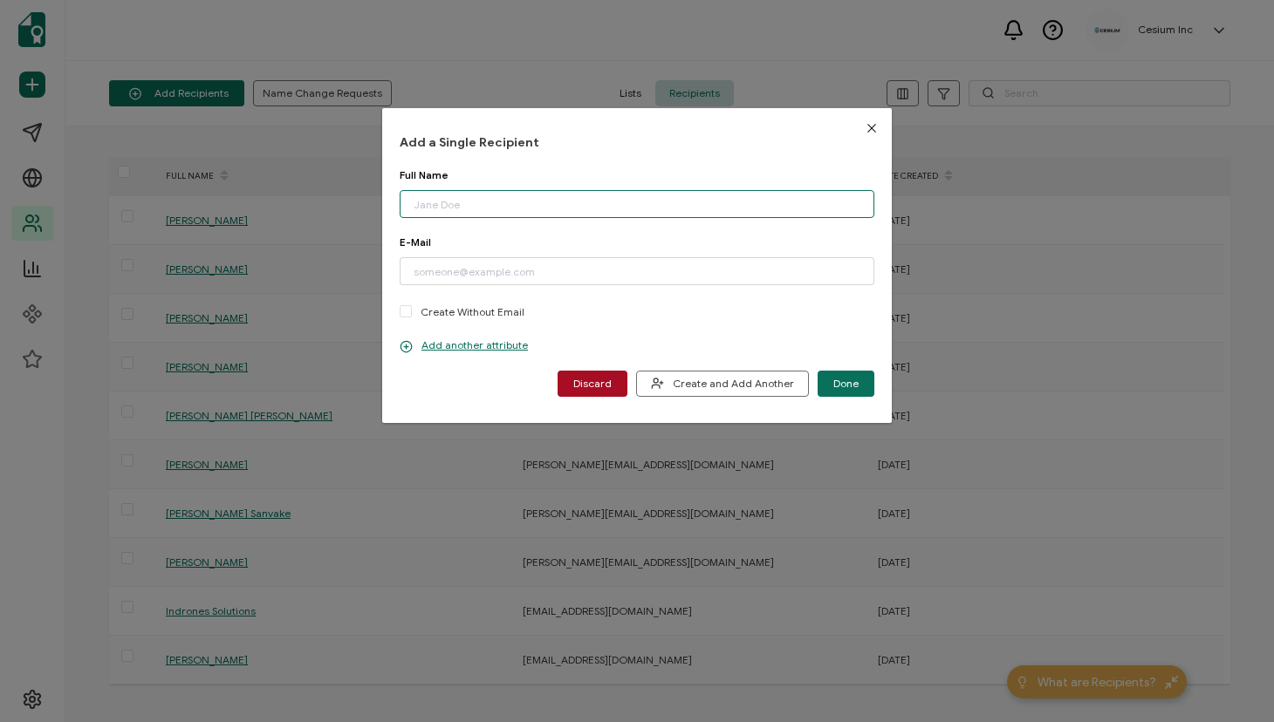
click at [482, 202] on input "dialog" at bounding box center [637, 204] width 475 height 28
paste input "Maria Gruzynski Martin Email: mmartin@jmt.com"
drag, startPoint x: 557, startPoint y: 203, endPoint x: 649, endPoint y: 203, distance: 92.5
click at [649, 203] on input "Maria Gruzynski Martin Email: mmartin@jmt.com" at bounding box center [637, 204] width 475 height 28
type input "Maria Gruzynski Martin Email: mmartin@jmt.com"
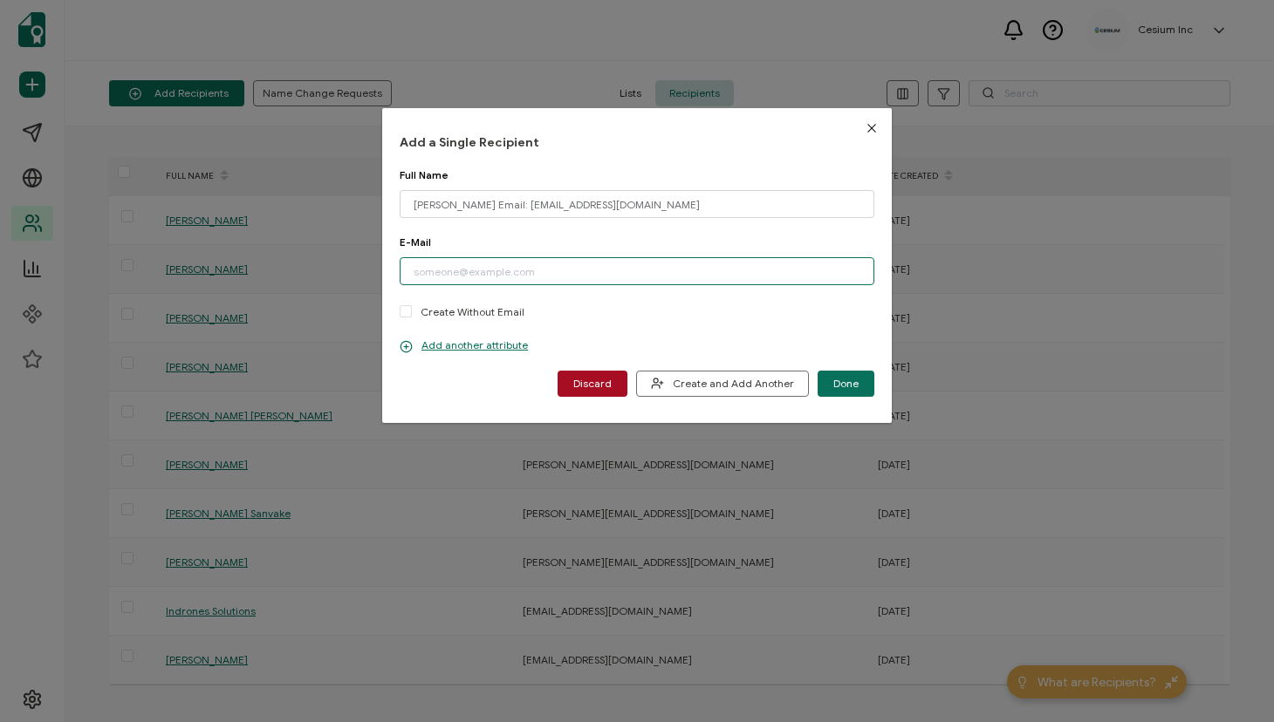
click at [496, 275] on input "dialog" at bounding box center [637, 271] width 475 height 28
paste input "mmartin@jmt.com"
type input "mmartin@jmt.com"
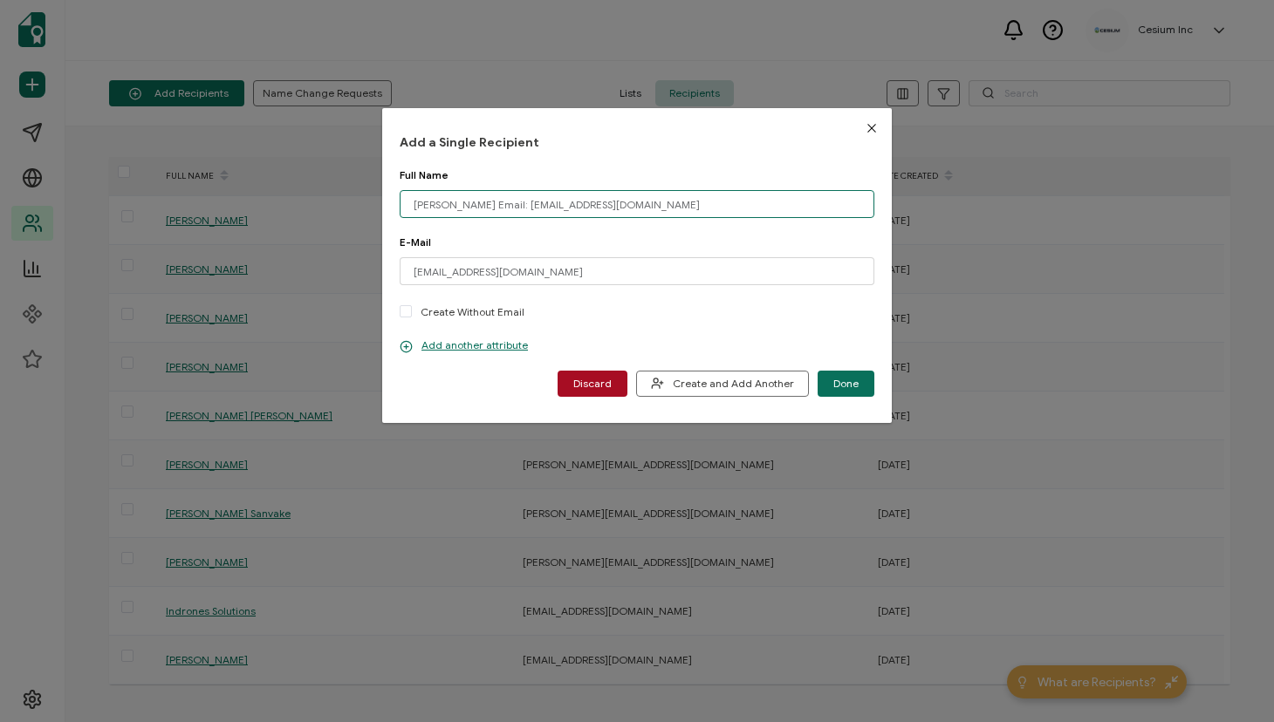
drag, startPoint x: 660, startPoint y: 203, endPoint x: 525, endPoint y: 202, distance: 134.4
click at [525, 202] on input "Maria Gruzynski Martin Email: mmartin@jmt.com" at bounding box center [637, 204] width 475 height 28
click at [416, 206] on input "Maria Gruzynski Martin" at bounding box center [637, 204] width 475 height 28
type input "Maria Gruzynski Martin"
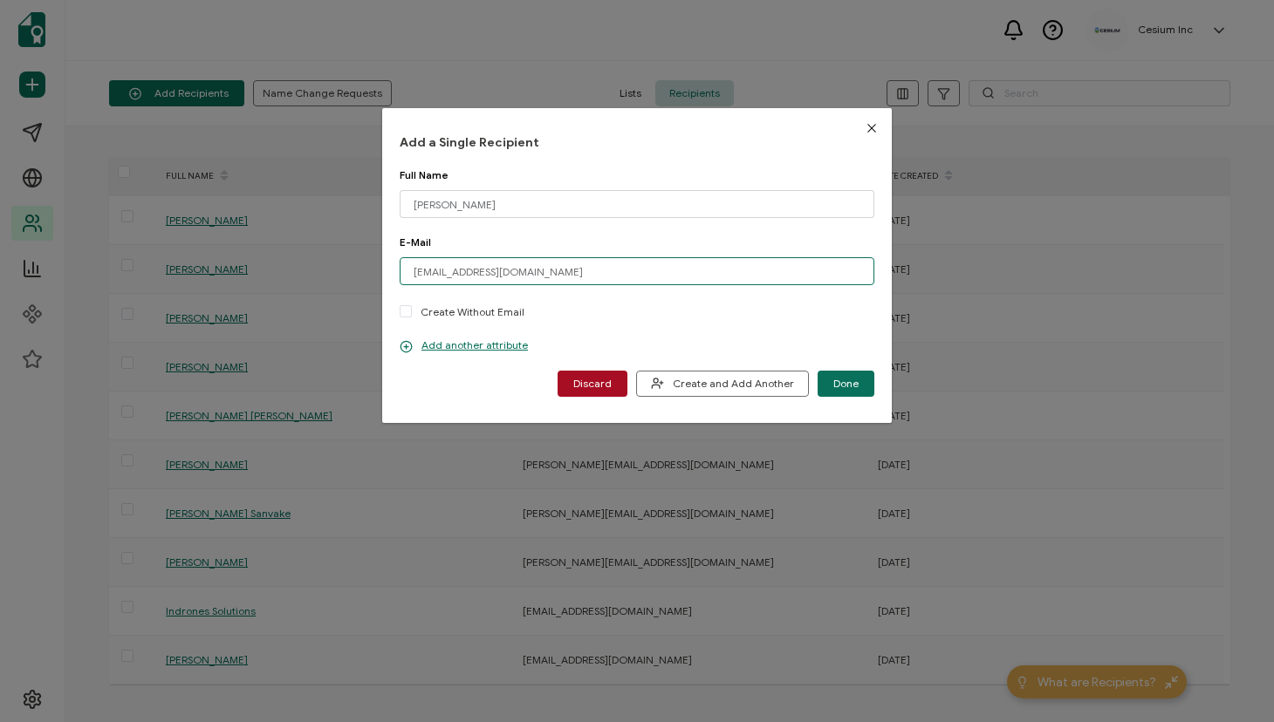
click at [414, 272] on input "mmartin@jmt.com" at bounding box center [637, 271] width 475 height 28
click at [692, 386] on span "Create and Add Another" at bounding box center [722, 383] width 143 height 13
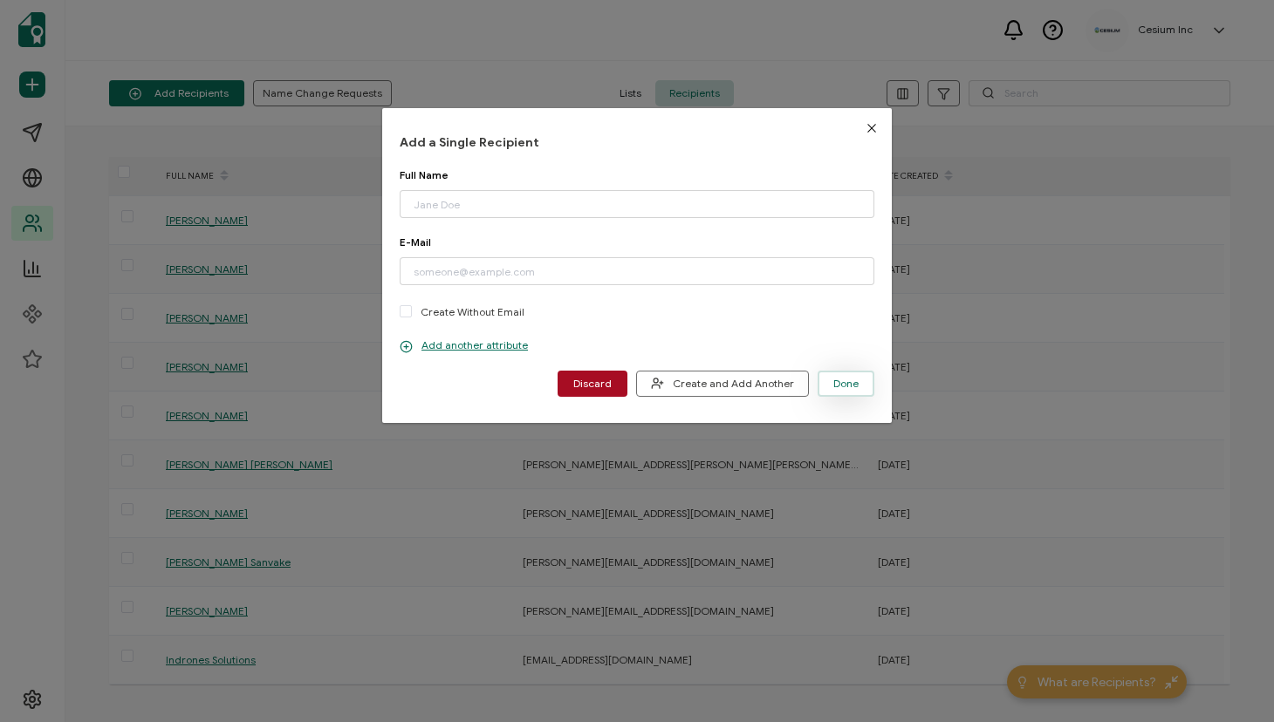
click at [843, 386] on span "Done" at bounding box center [845, 384] width 25 height 10
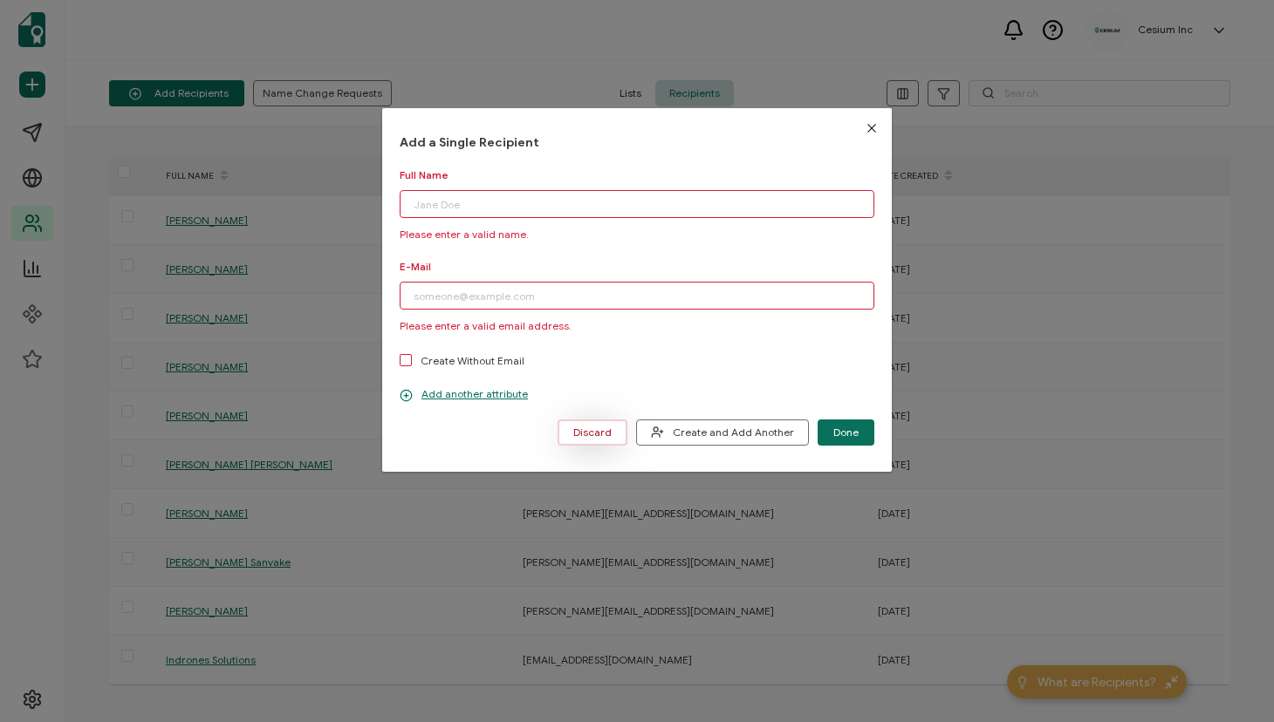
click at [598, 436] on span "Discard" at bounding box center [592, 432] width 38 height 10
